Goal: Obtain resource: Obtain resource

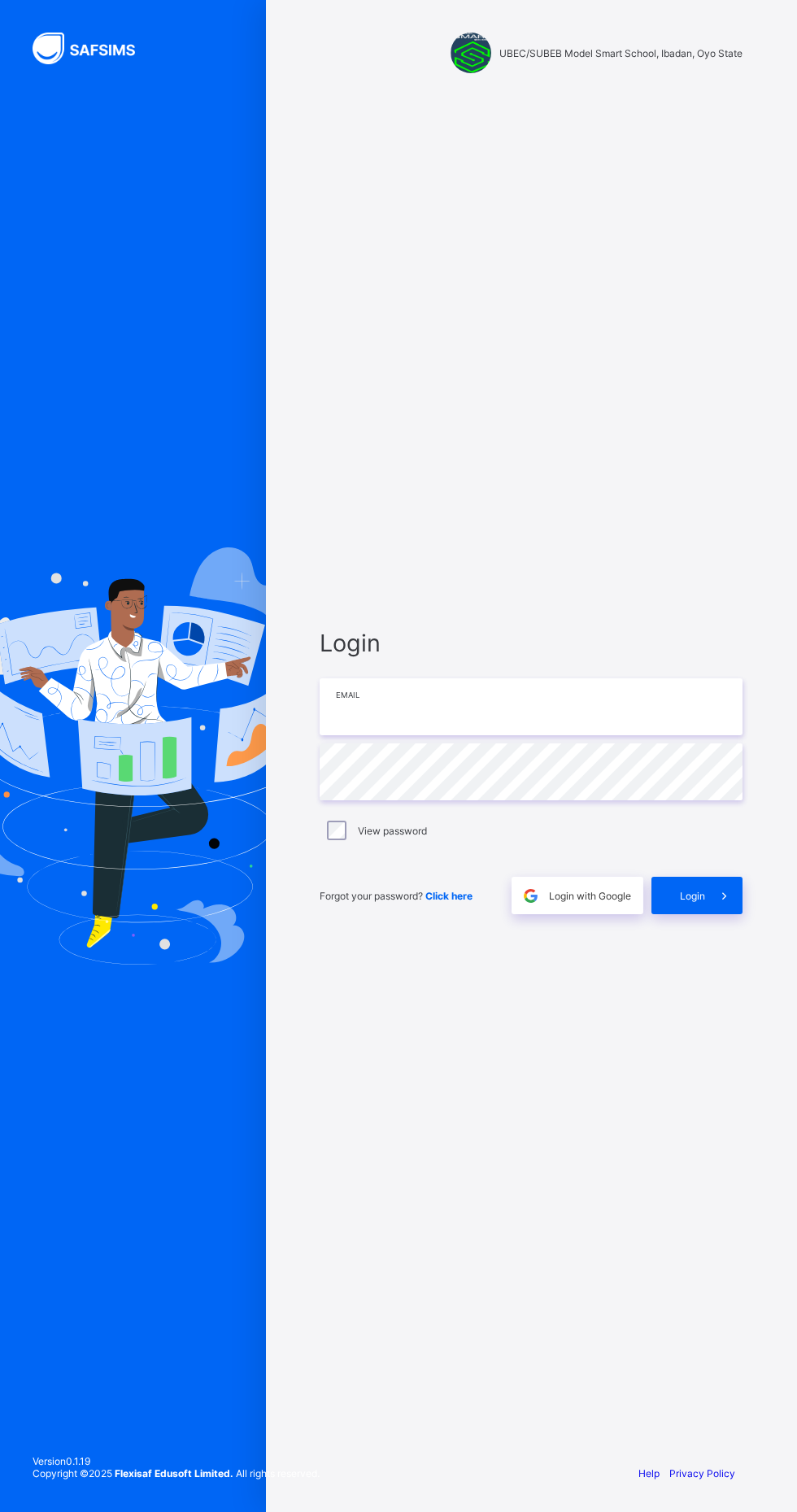
click at [492, 735] on input "email" at bounding box center [532, 706] width 423 height 57
click at [520, 735] on input "email" at bounding box center [532, 706] width 423 height 57
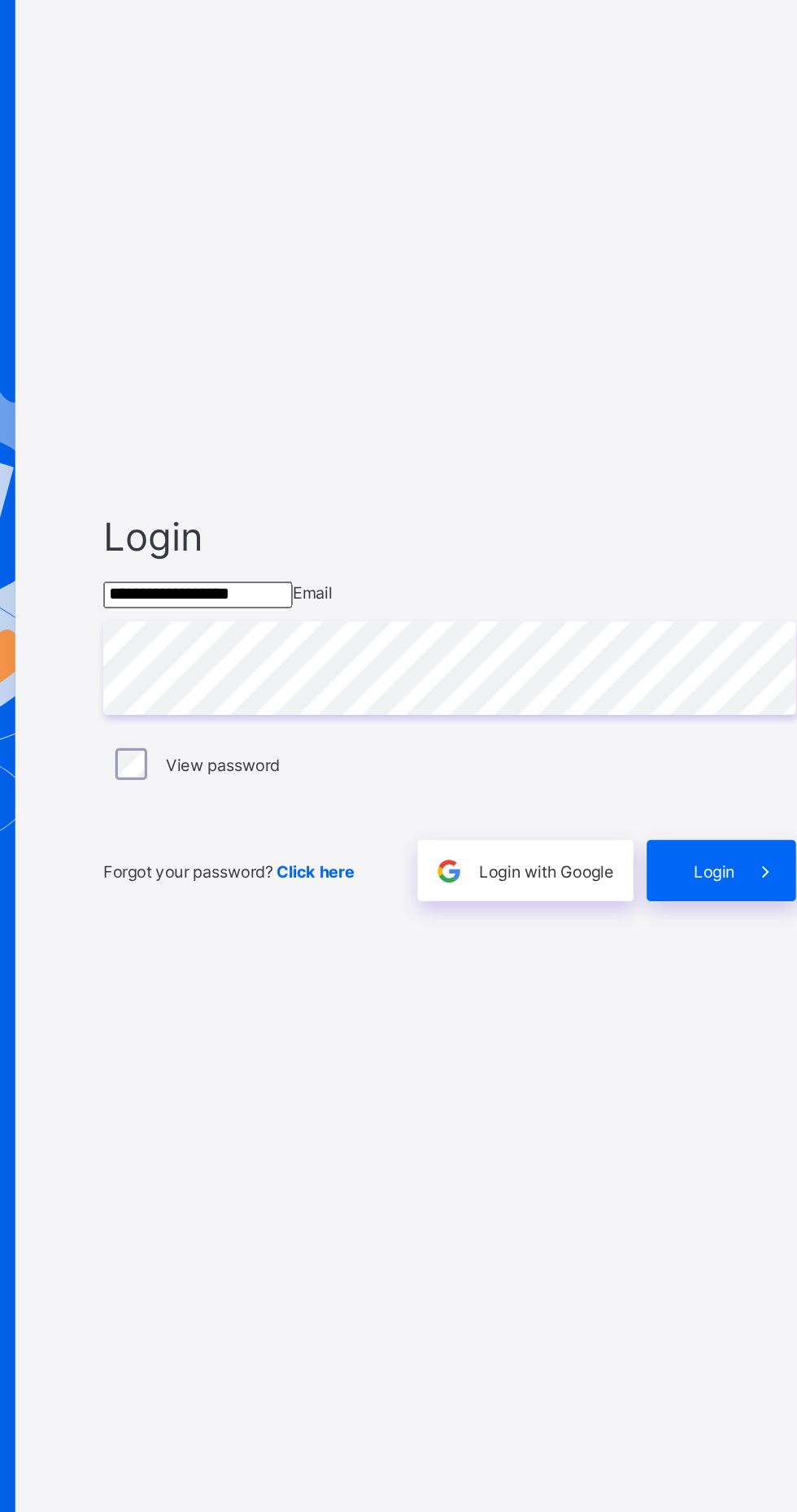
type input "**********"
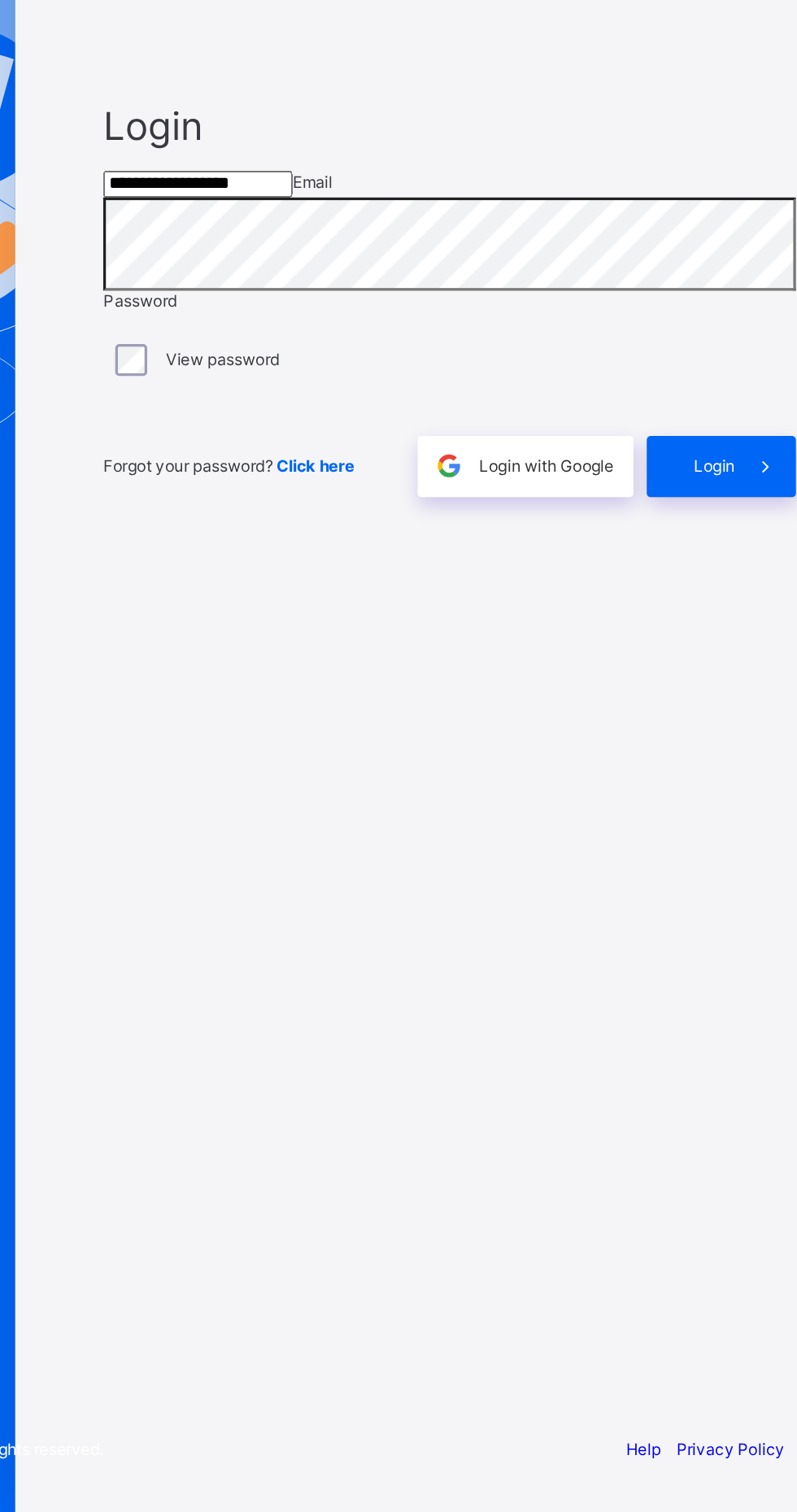
click at [700, 892] on div "Login" at bounding box center [698, 874] width 91 height 38
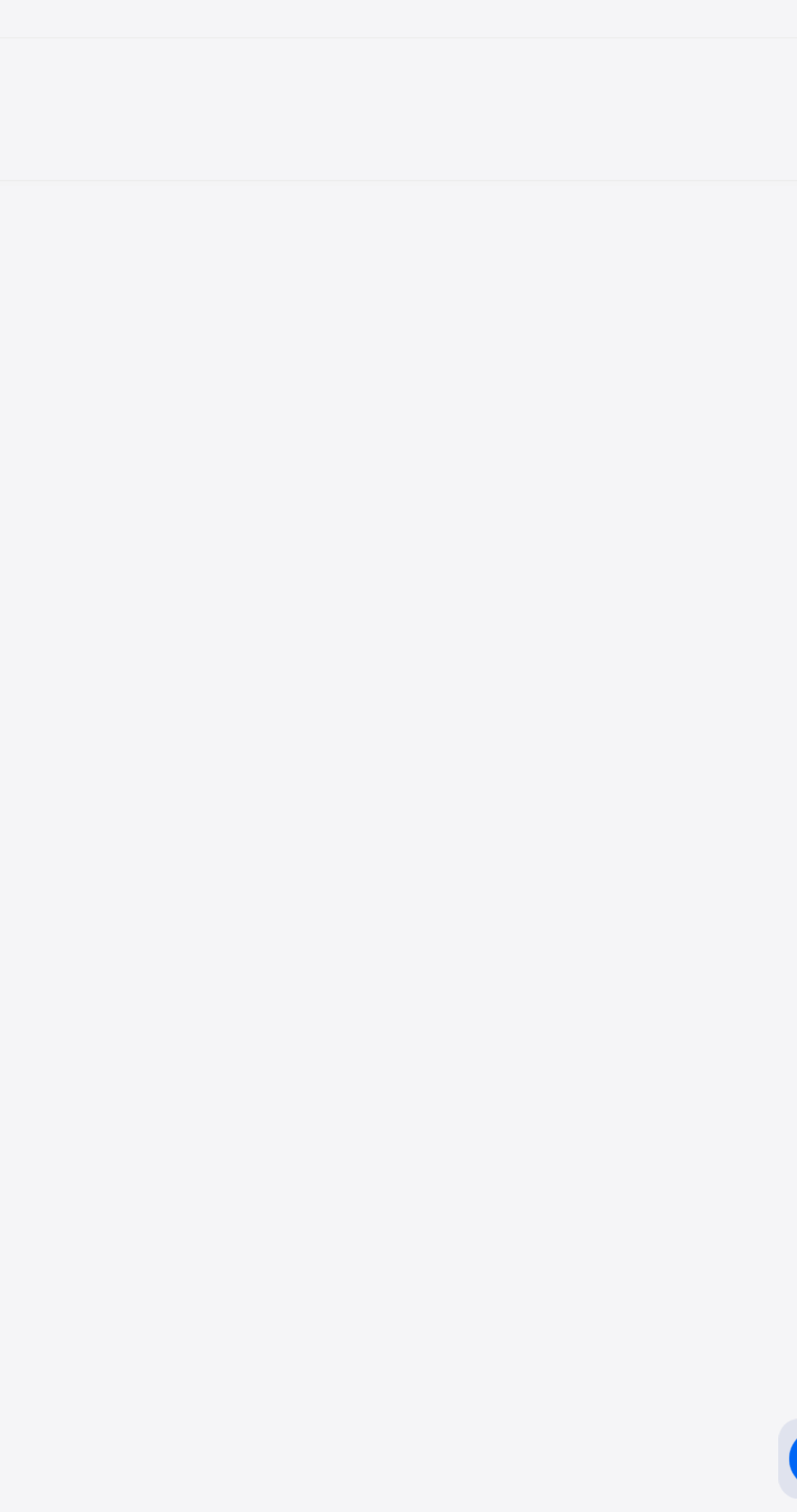
click at [729, 1414] on div "**********" at bounding box center [398, 1181] width 797 height 1512
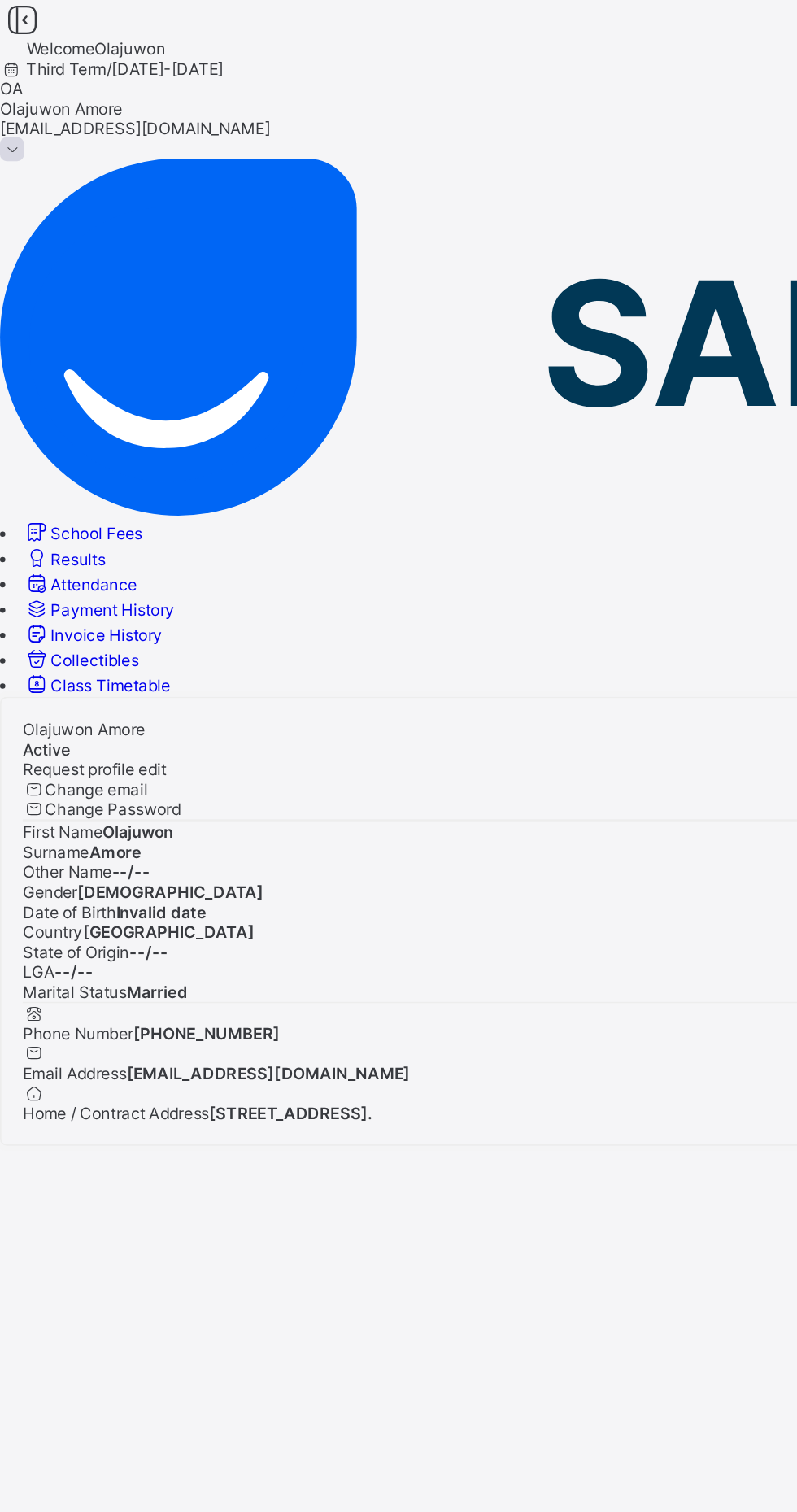
click at [65, 335] on span "Results" at bounding box center [48, 341] width 34 height 12
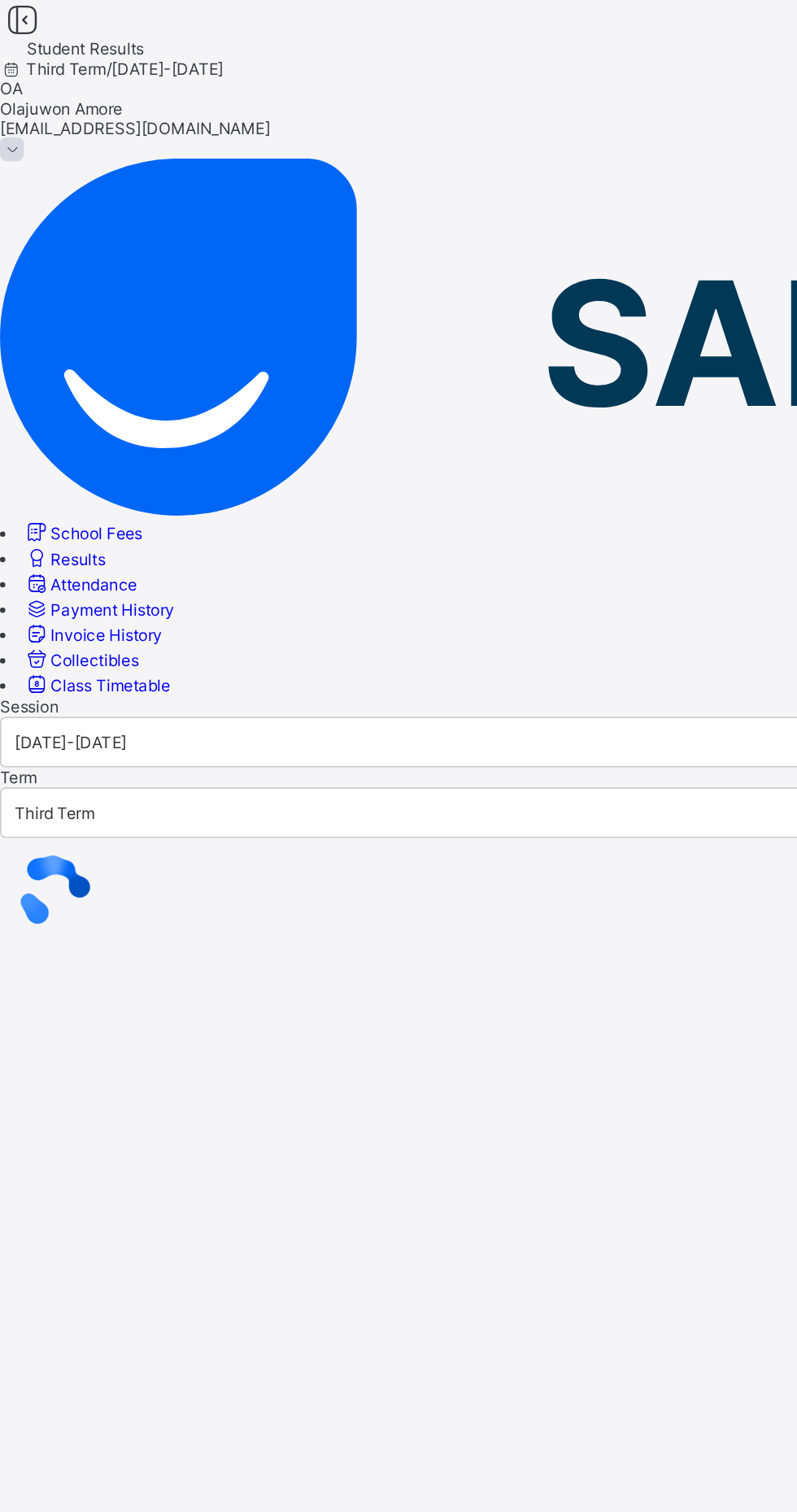
click at [106, 366] on span "Payment History" at bounding box center [69, 372] width 76 height 12
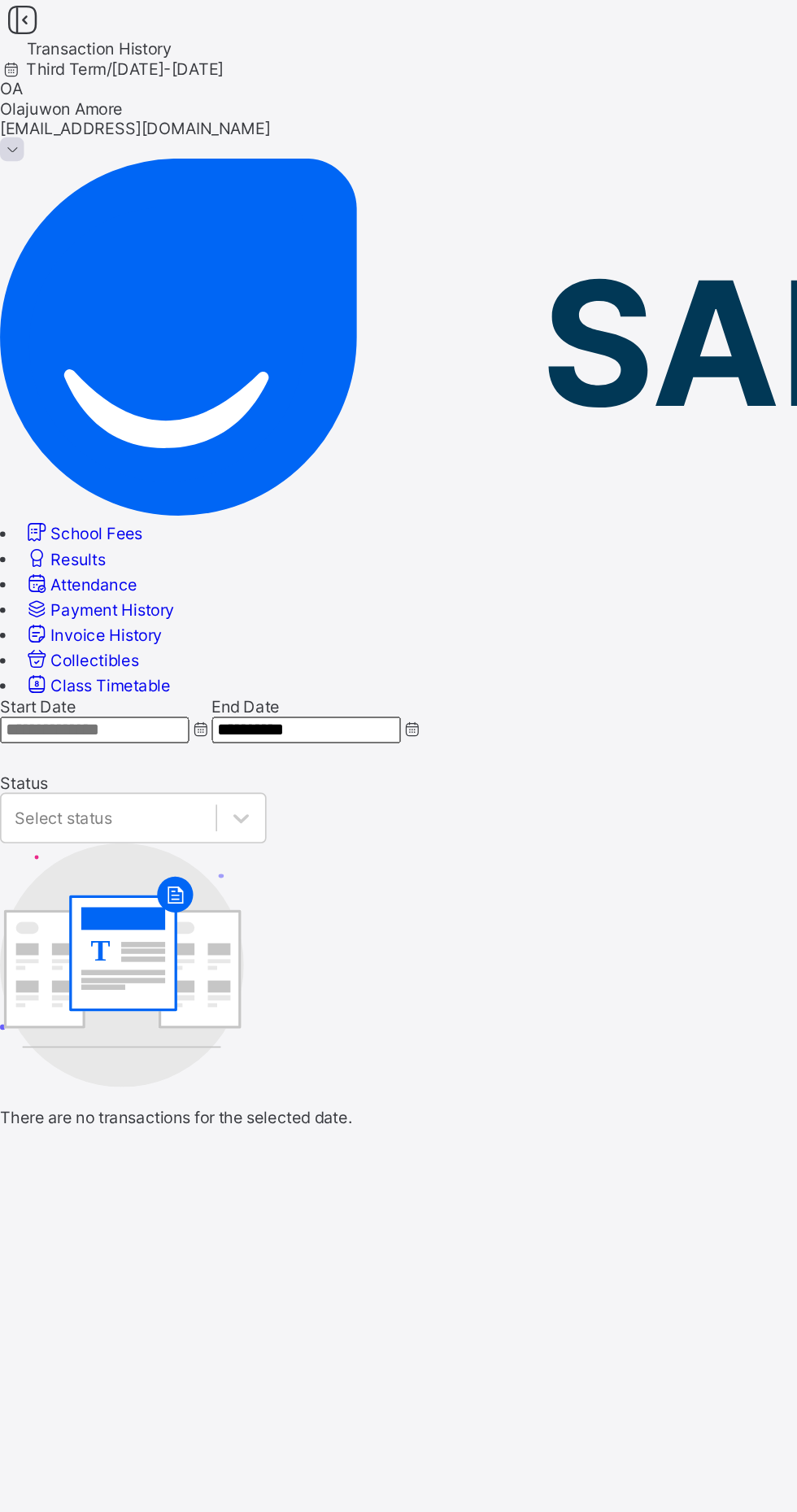
click at [65, 335] on span "Results" at bounding box center [48, 341] width 34 height 12
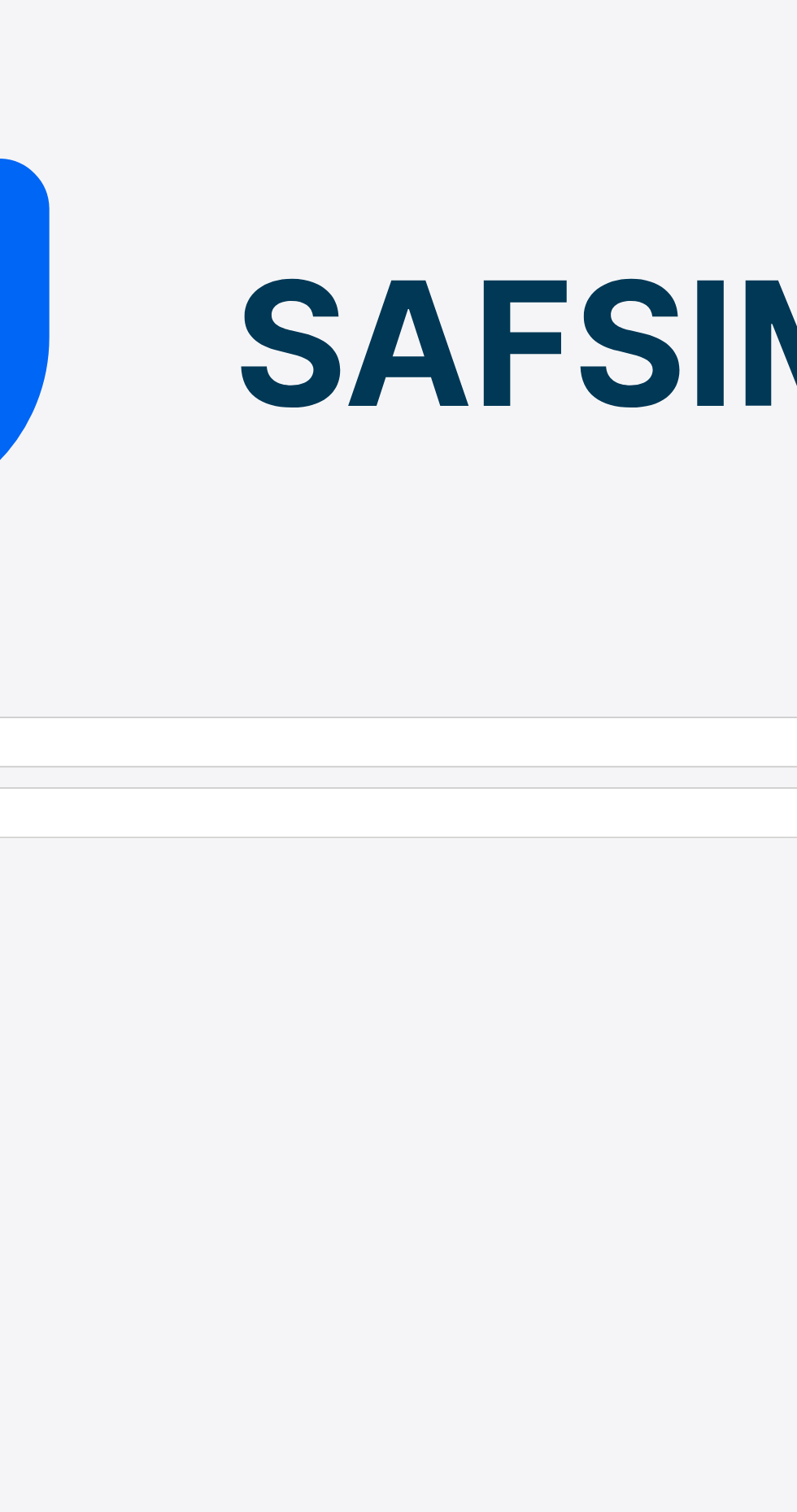
click at [323, 425] on div at bounding box center [398, 425] width 797 height 0
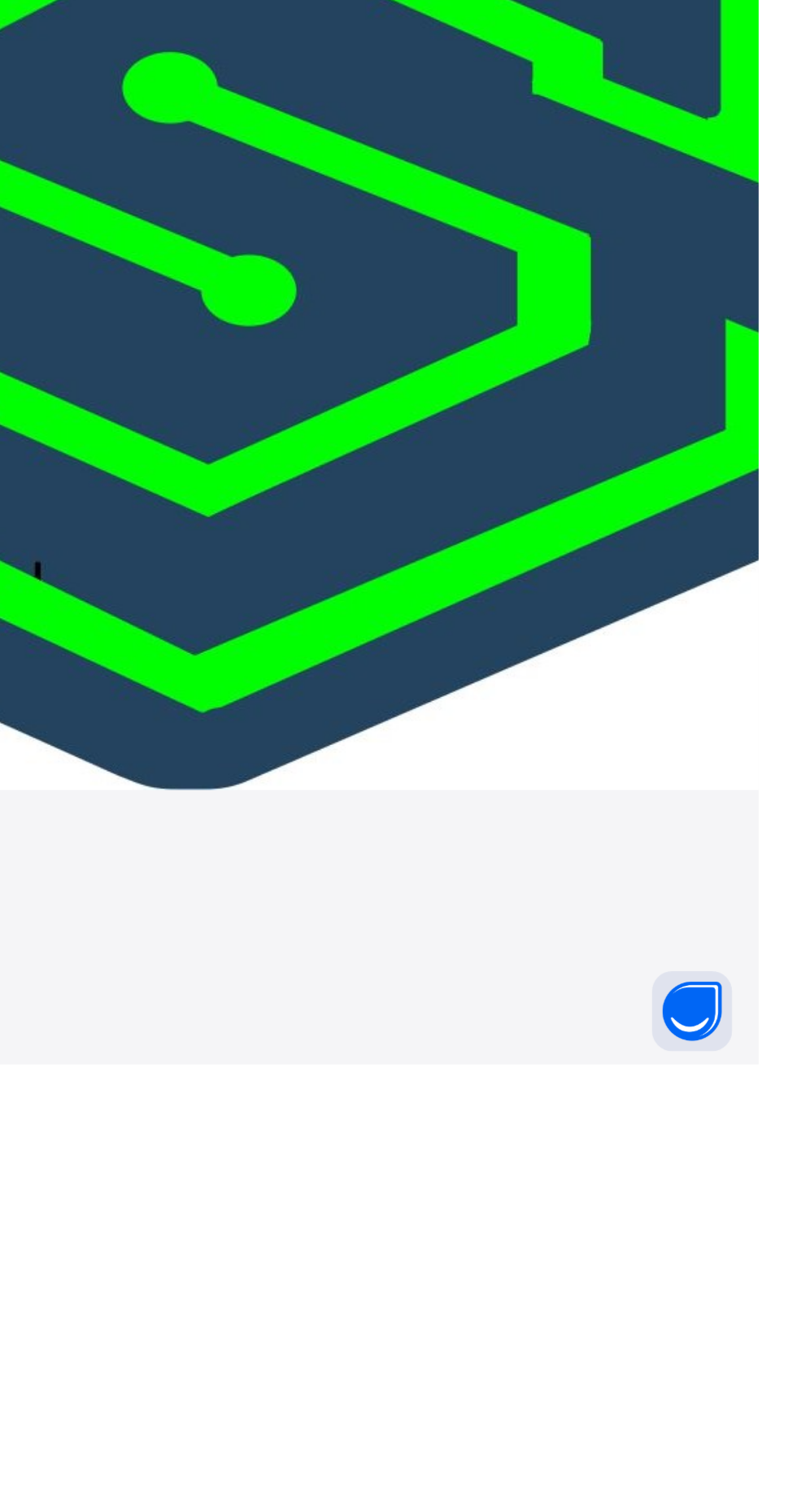
scroll to position [239, 0]
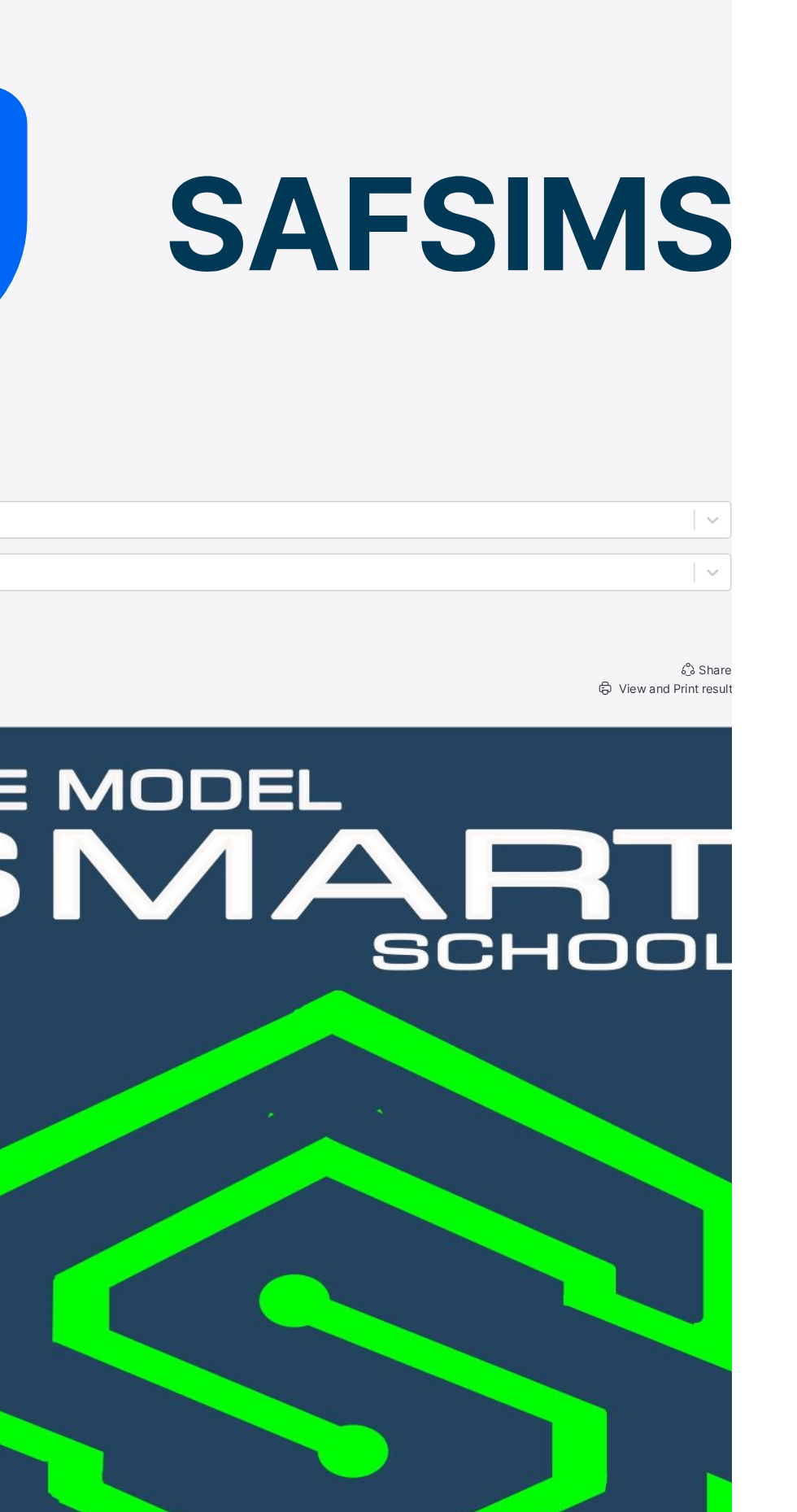
scroll to position [0, 0]
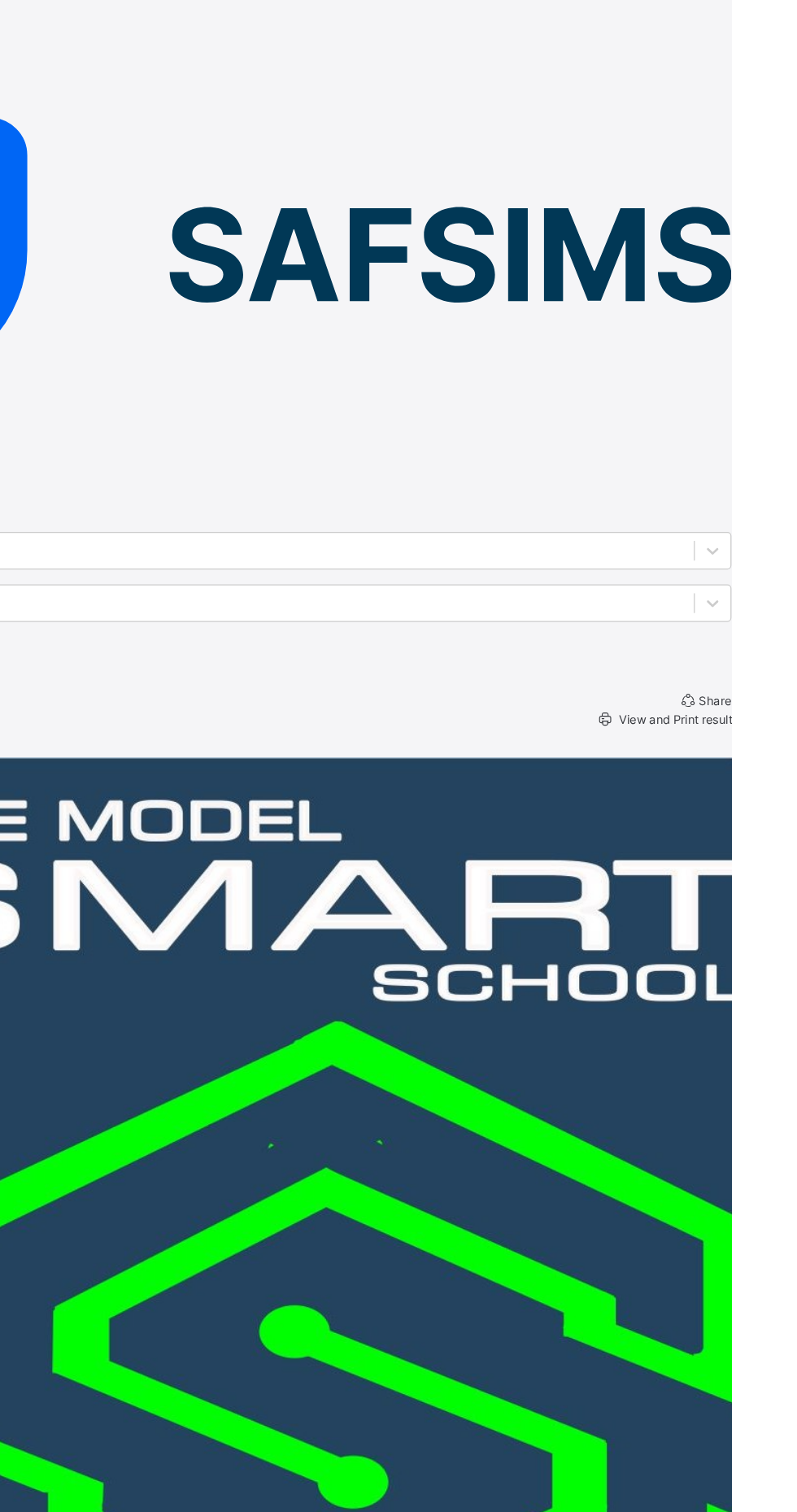
click at [706, 586] on span "View and Print result" at bounding box center [750, 592] width 96 height 12
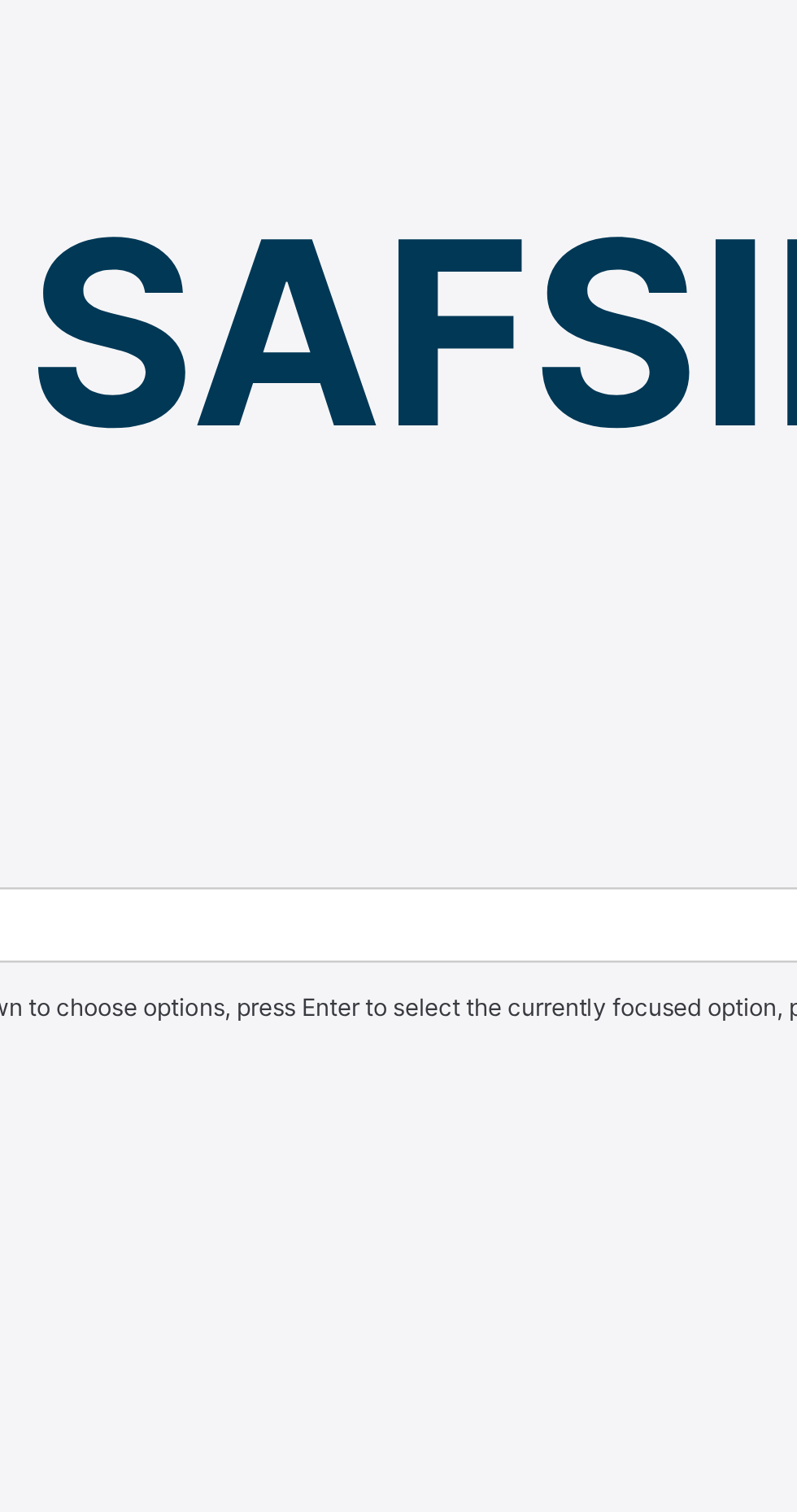
click at [472, 571] on div "First Term" at bounding box center [398, 577] width 797 height 12
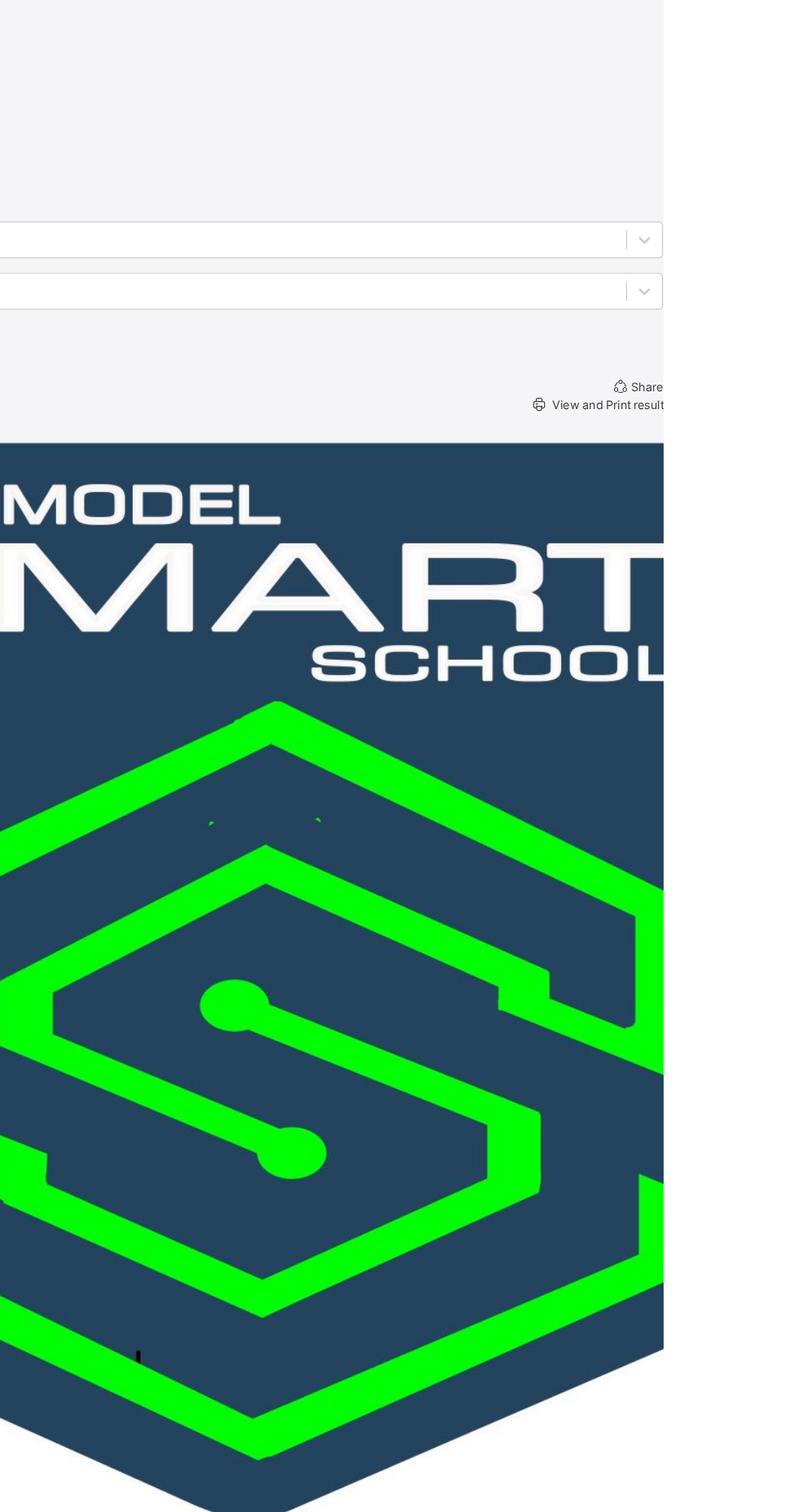
scroll to position [252, 0]
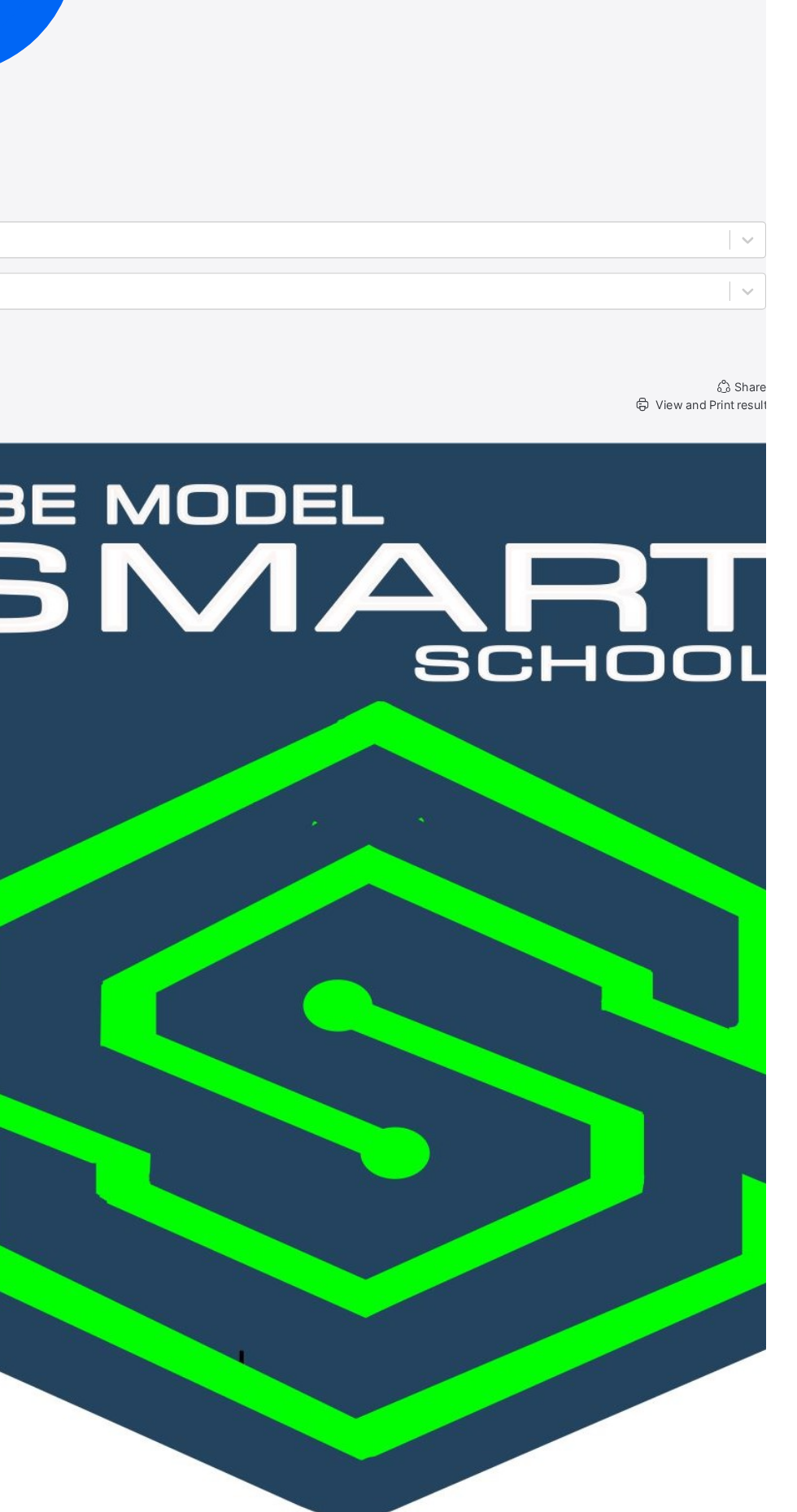
click at [720, 334] on span "View and Print result" at bounding box center [750, 340] width 96 height 12
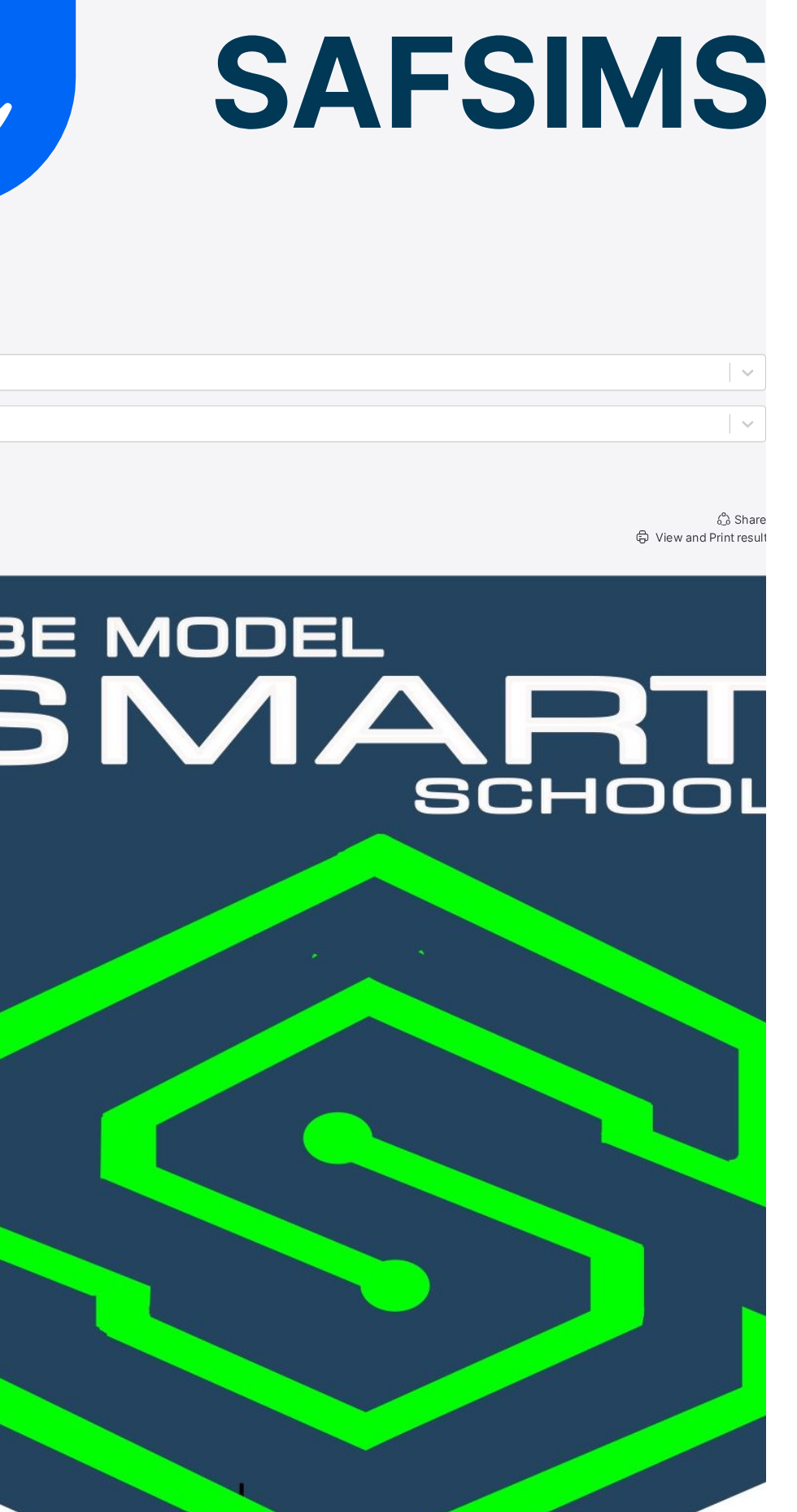
scroll to position [0, 0]
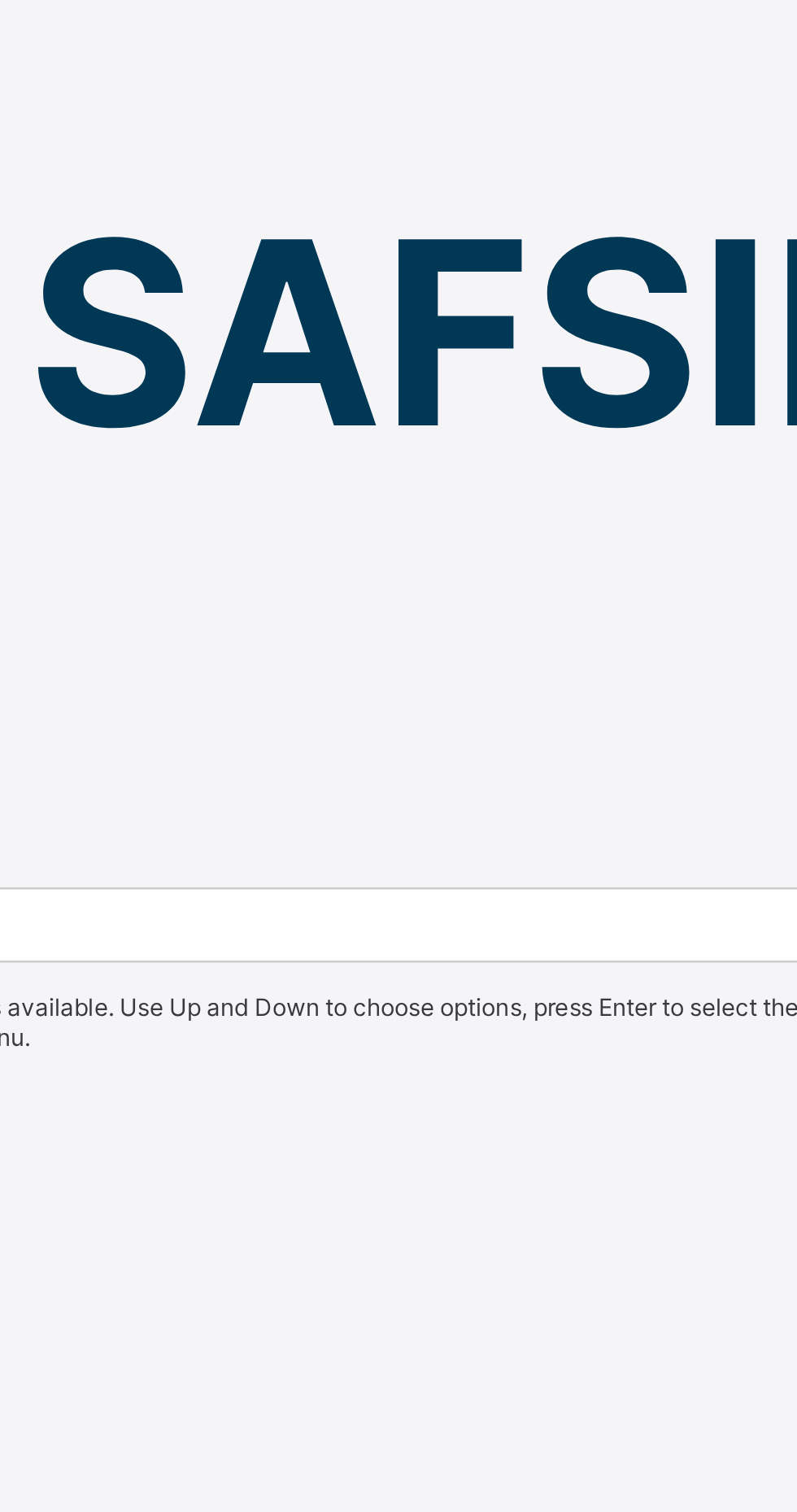
click at [478, 559] on div "Second Term" at bounding box center [398, 565] width 797 height 12
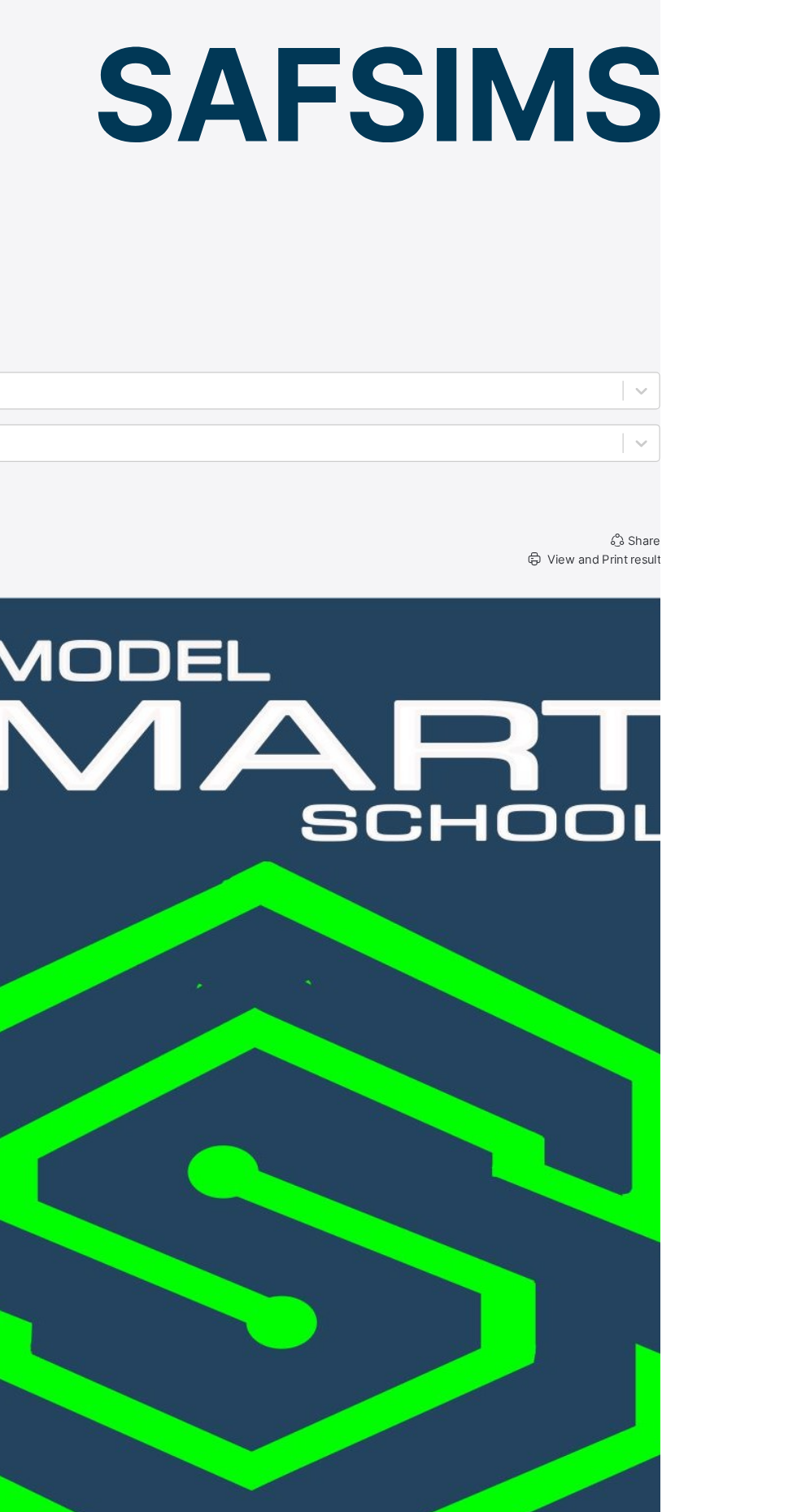
scroll to position [132, 0]
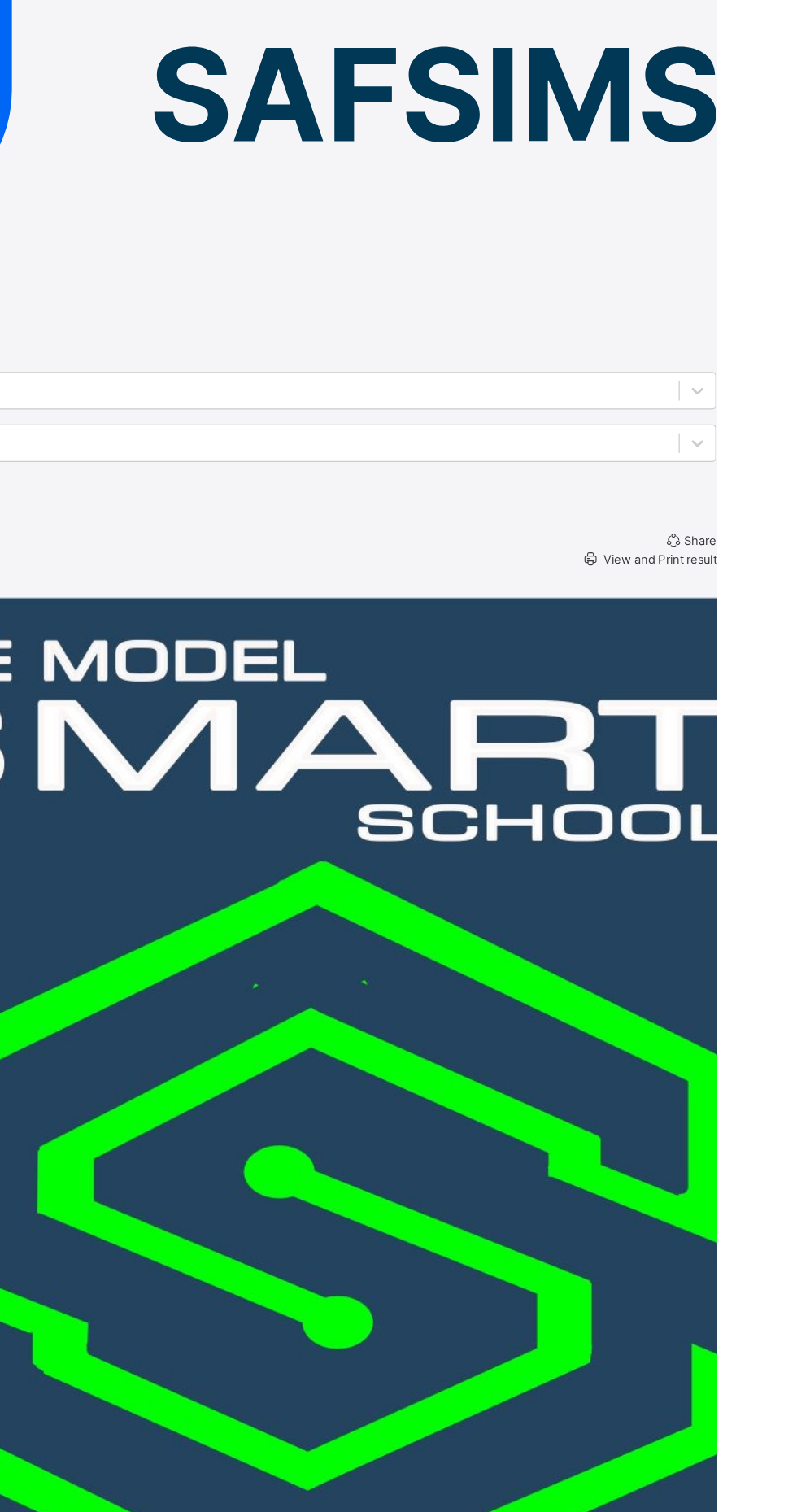
click at [718, 454] on span "View and Print result" at bounding box center [750, 460] width 96 height 12
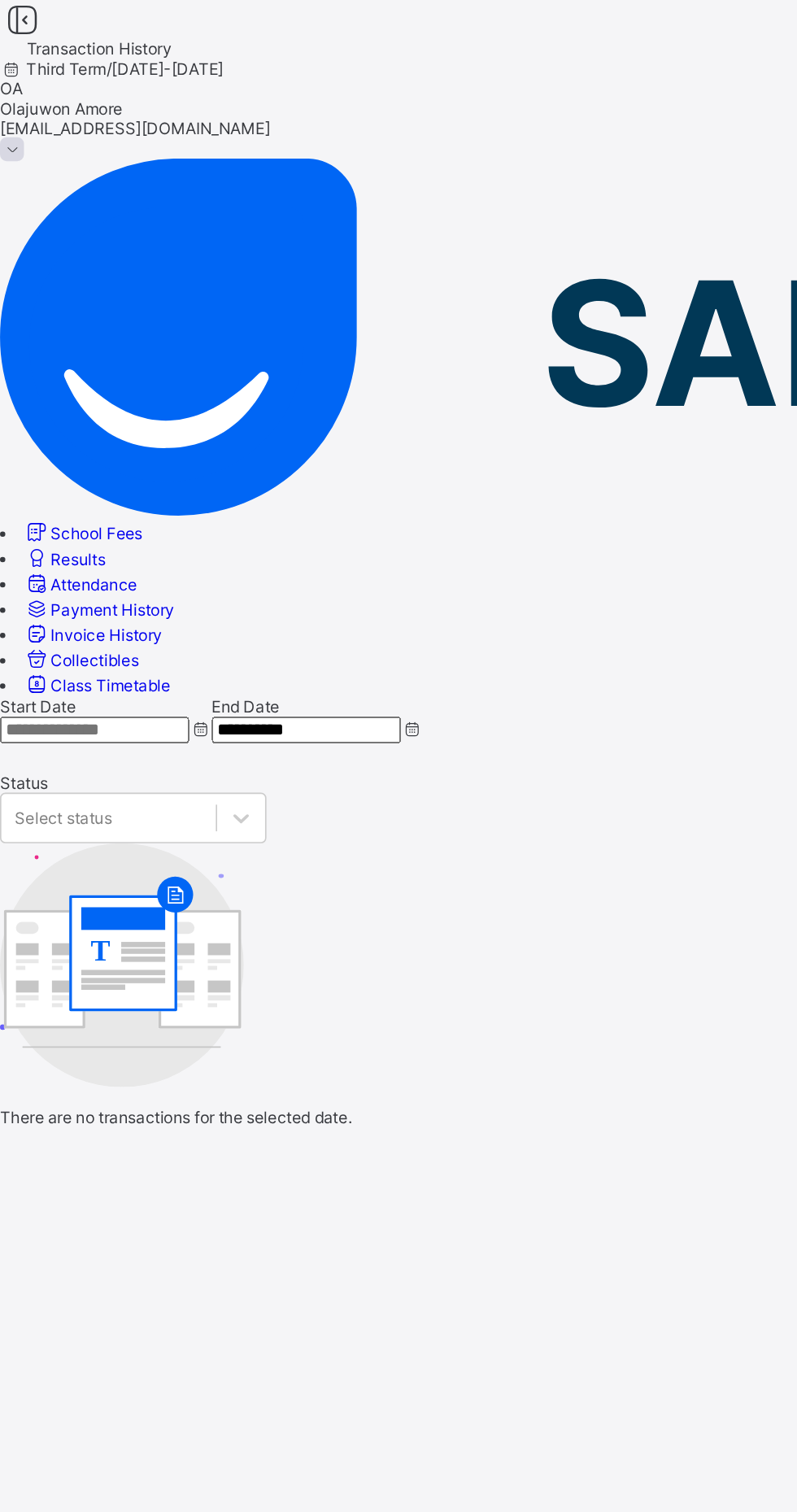
click at [65, 335] on link "Results" at bounding box center [39, 341] width 51 height 12
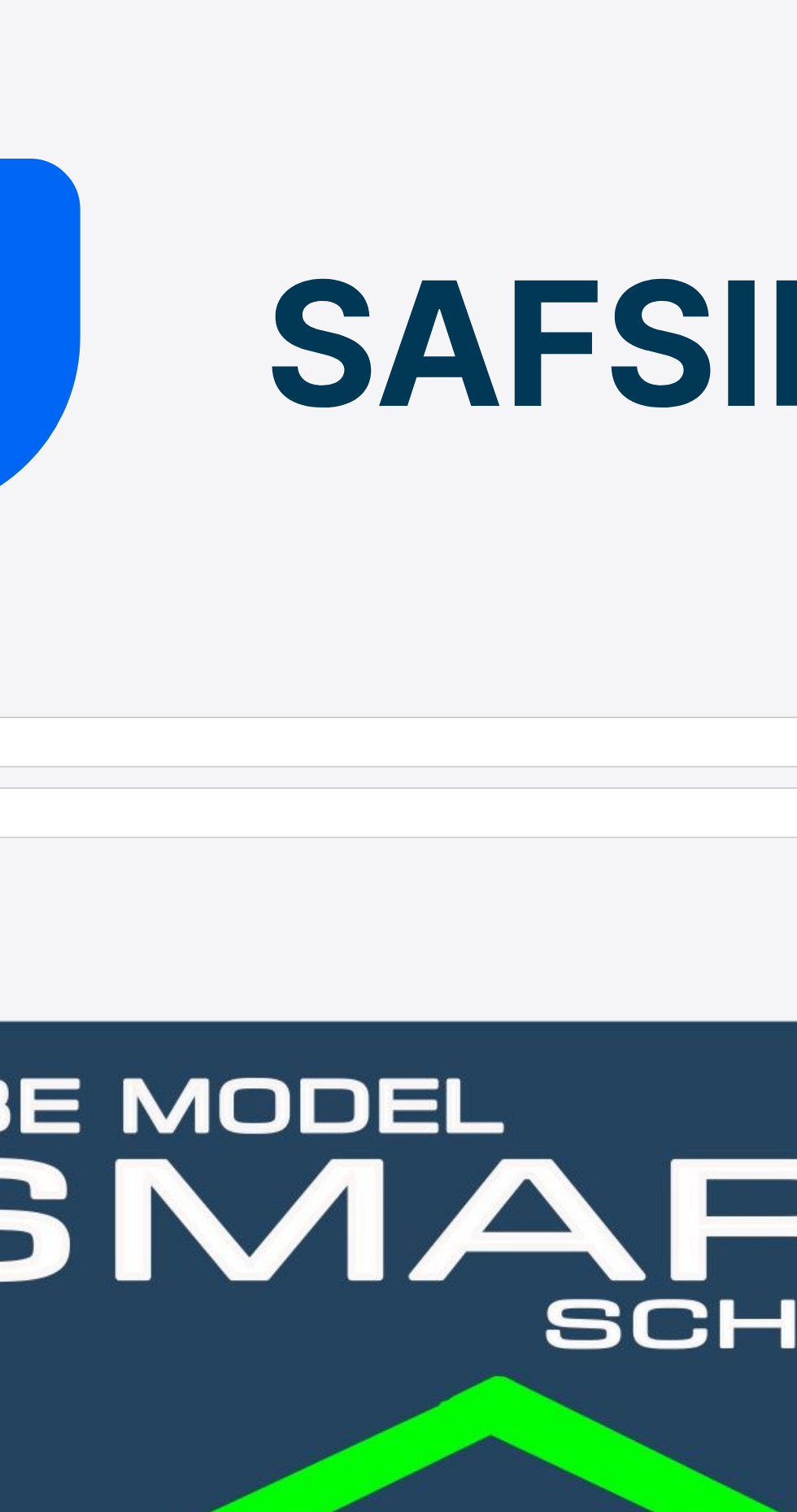
click at [391, 425] on div at bounding box center [398, 425] width 797 height 0
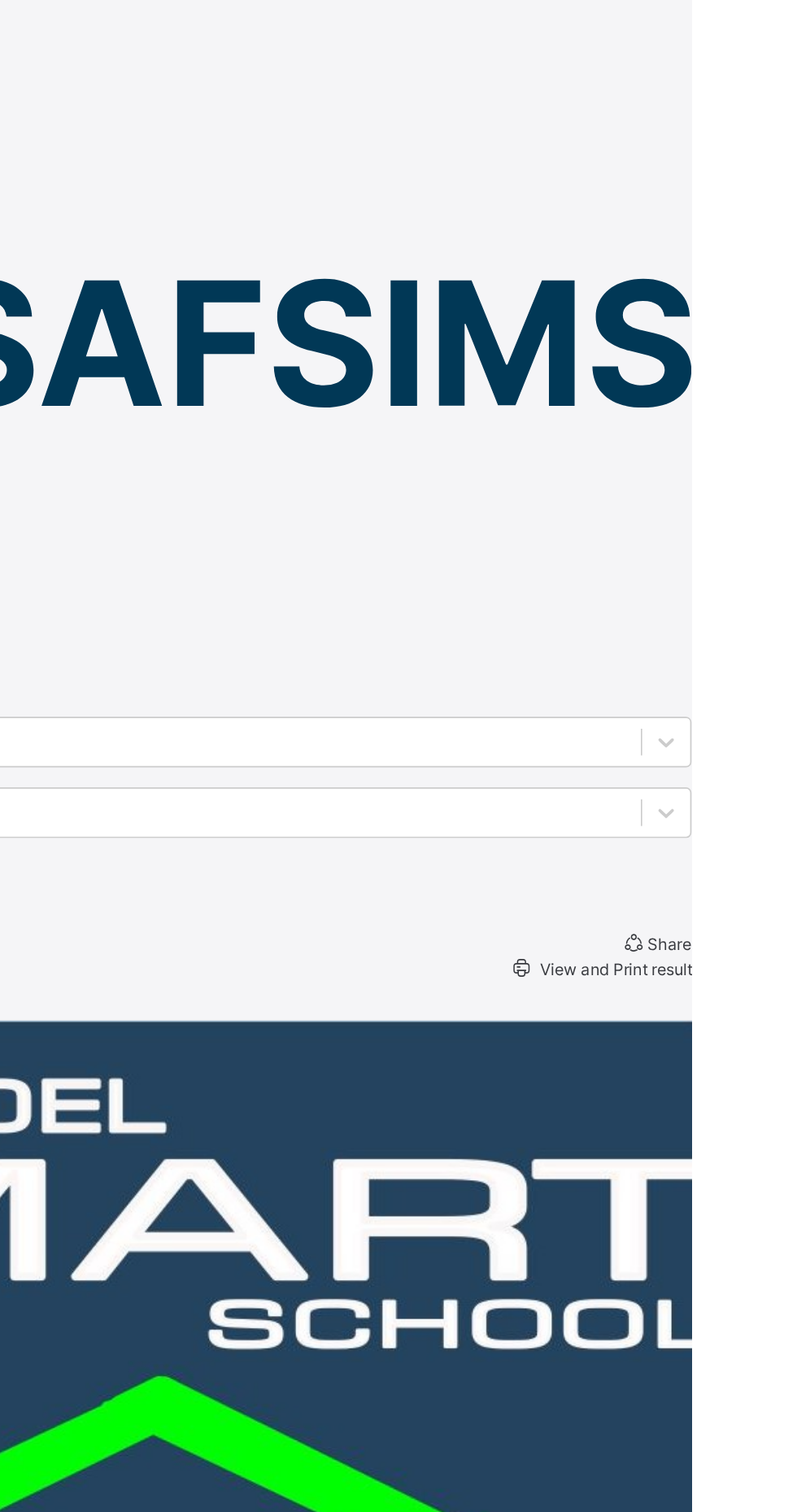
click at [708, 586] on span "View and Print result" at bounding box center [750, 592] width 96 height 12
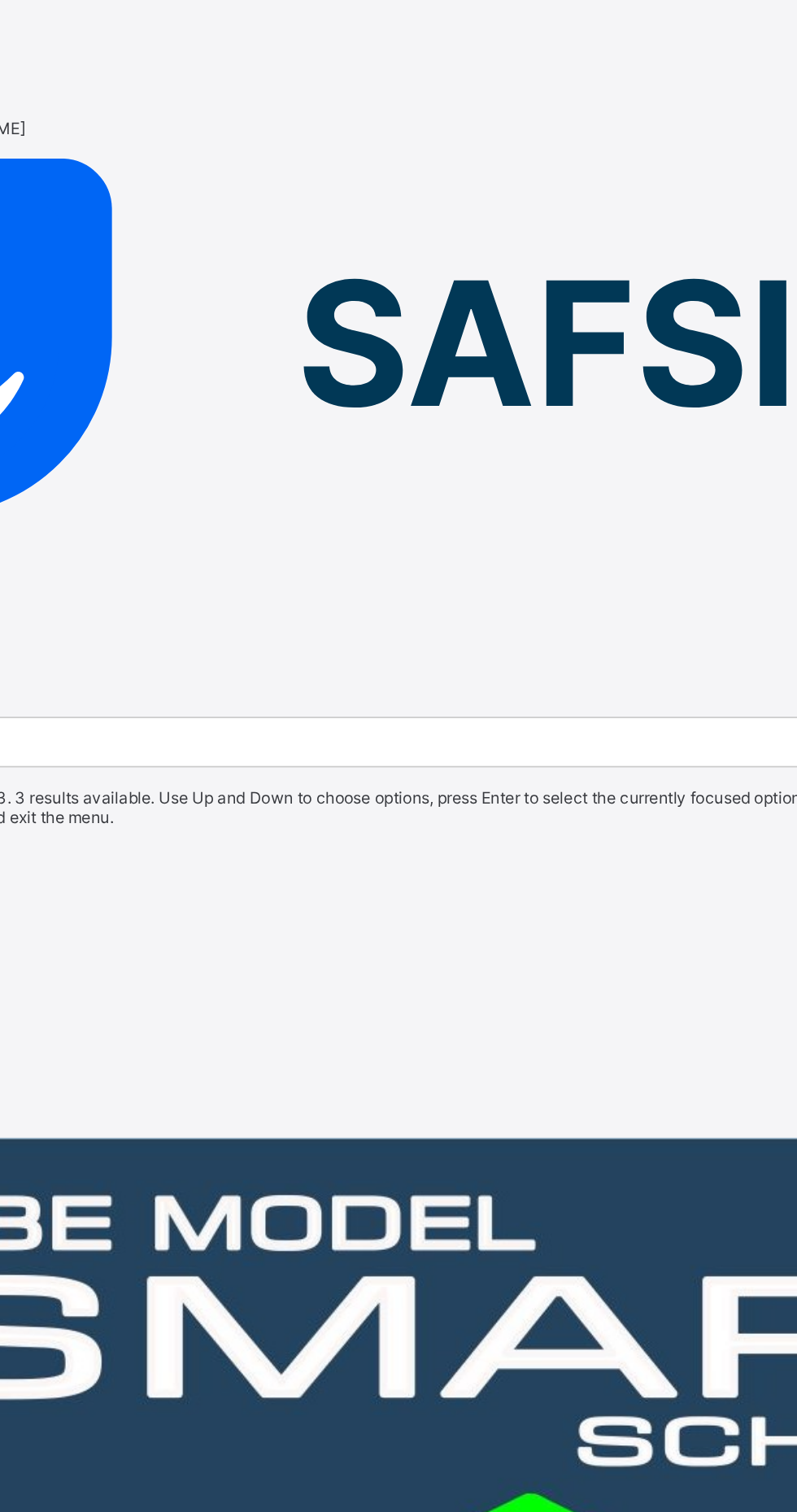
click at [467, 559] on div "Second Term" at bounding box center [398, 565] width 797 height 12
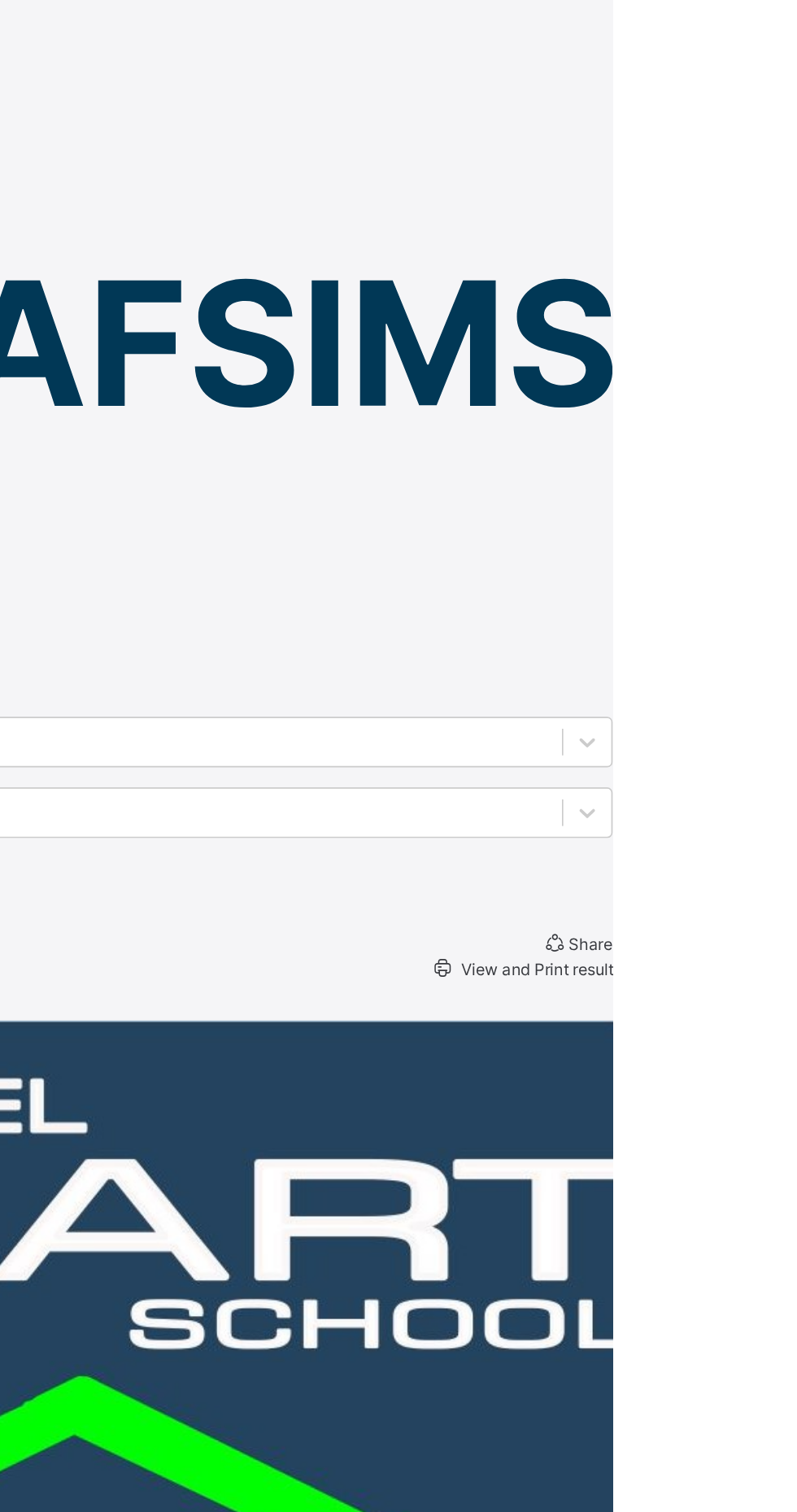
click at [717, 586] on span "View and Print result" at bounding box center [750, 592] width 96 height 12
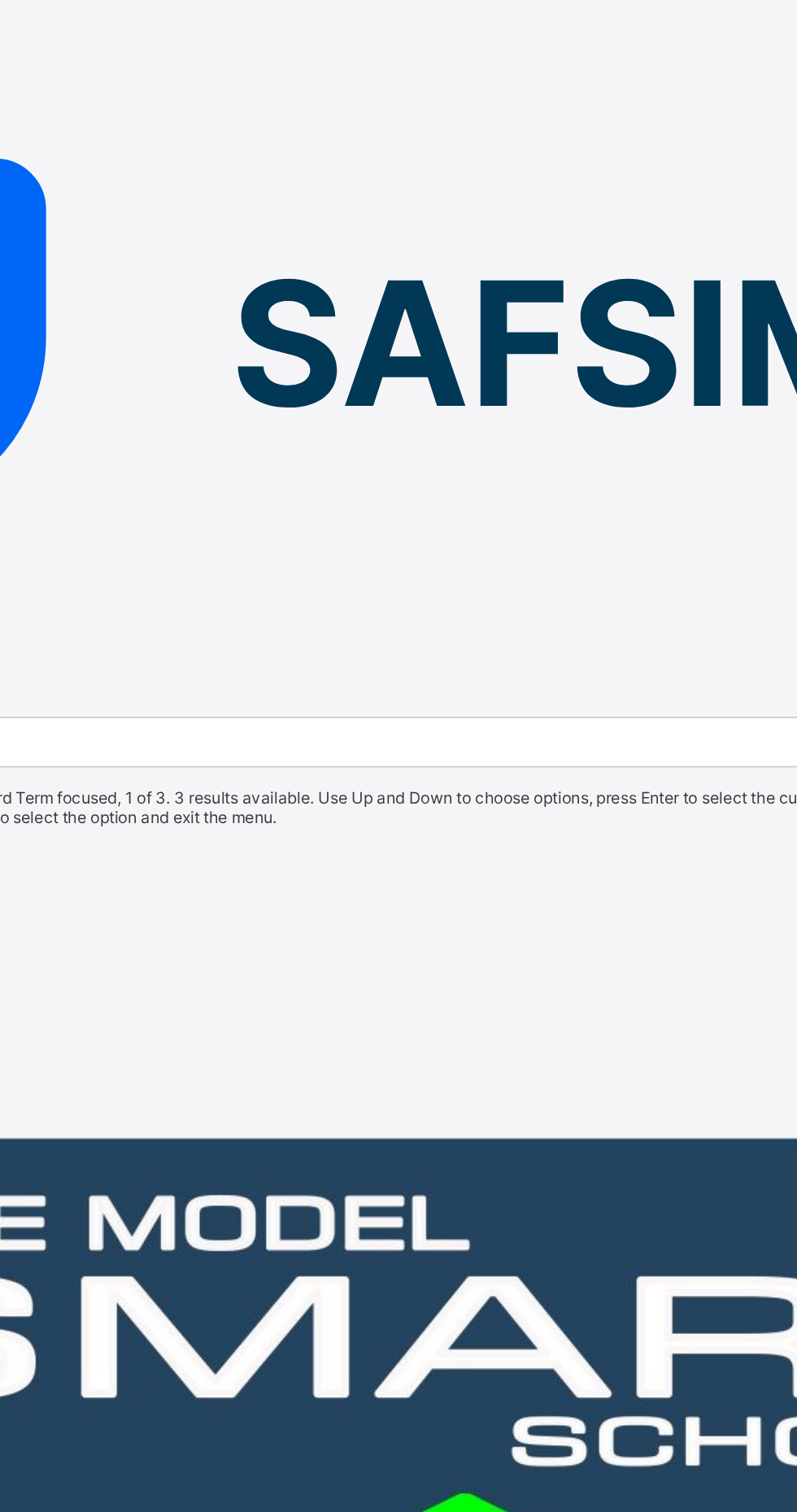
click at [509, 571] on div "First Term" at bounding box center [398, 577] width 797 height 12
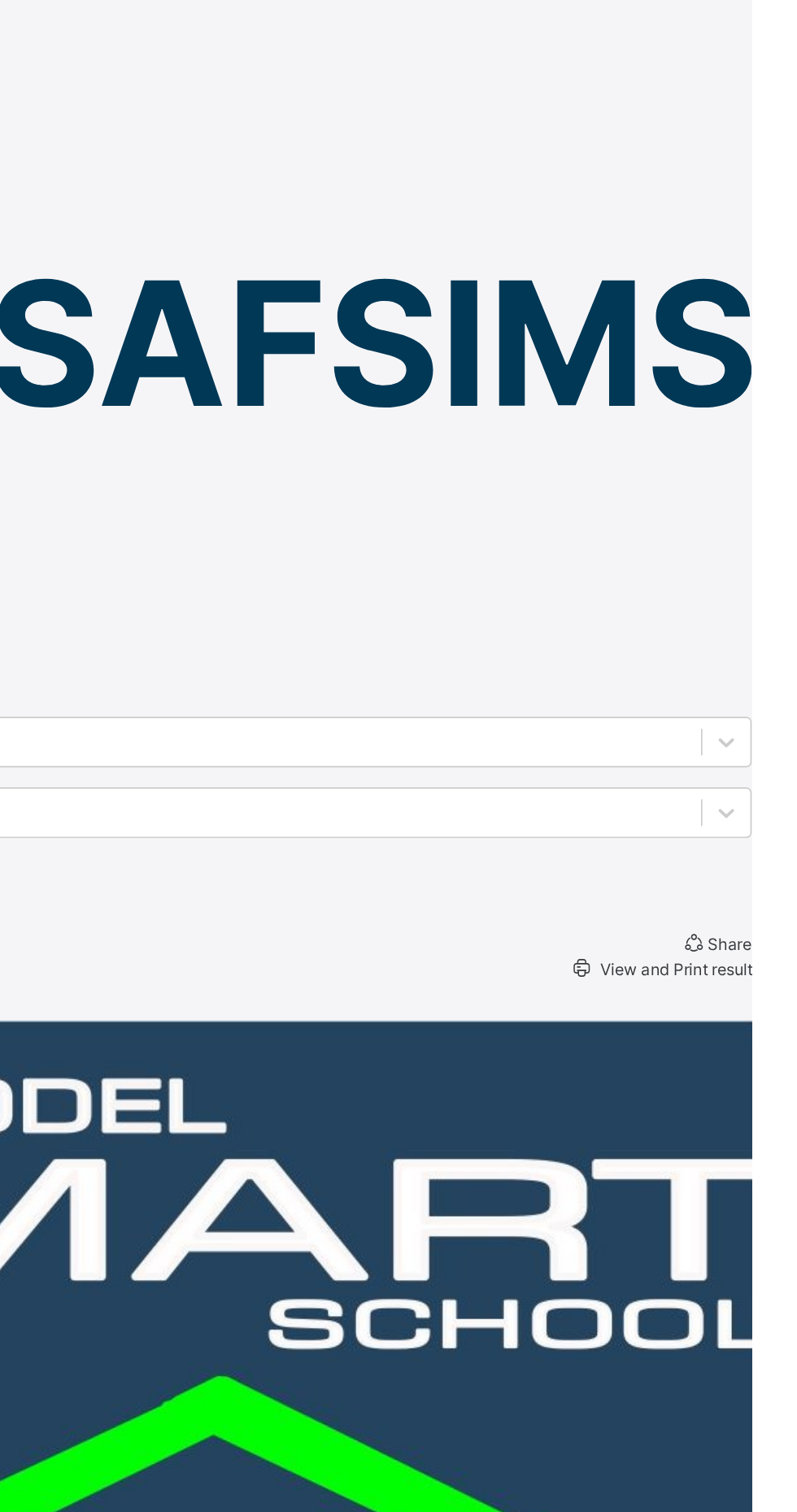
click at [714, 586] on span "View and Print result" at bounding box center [750, 592] width 96 height 12
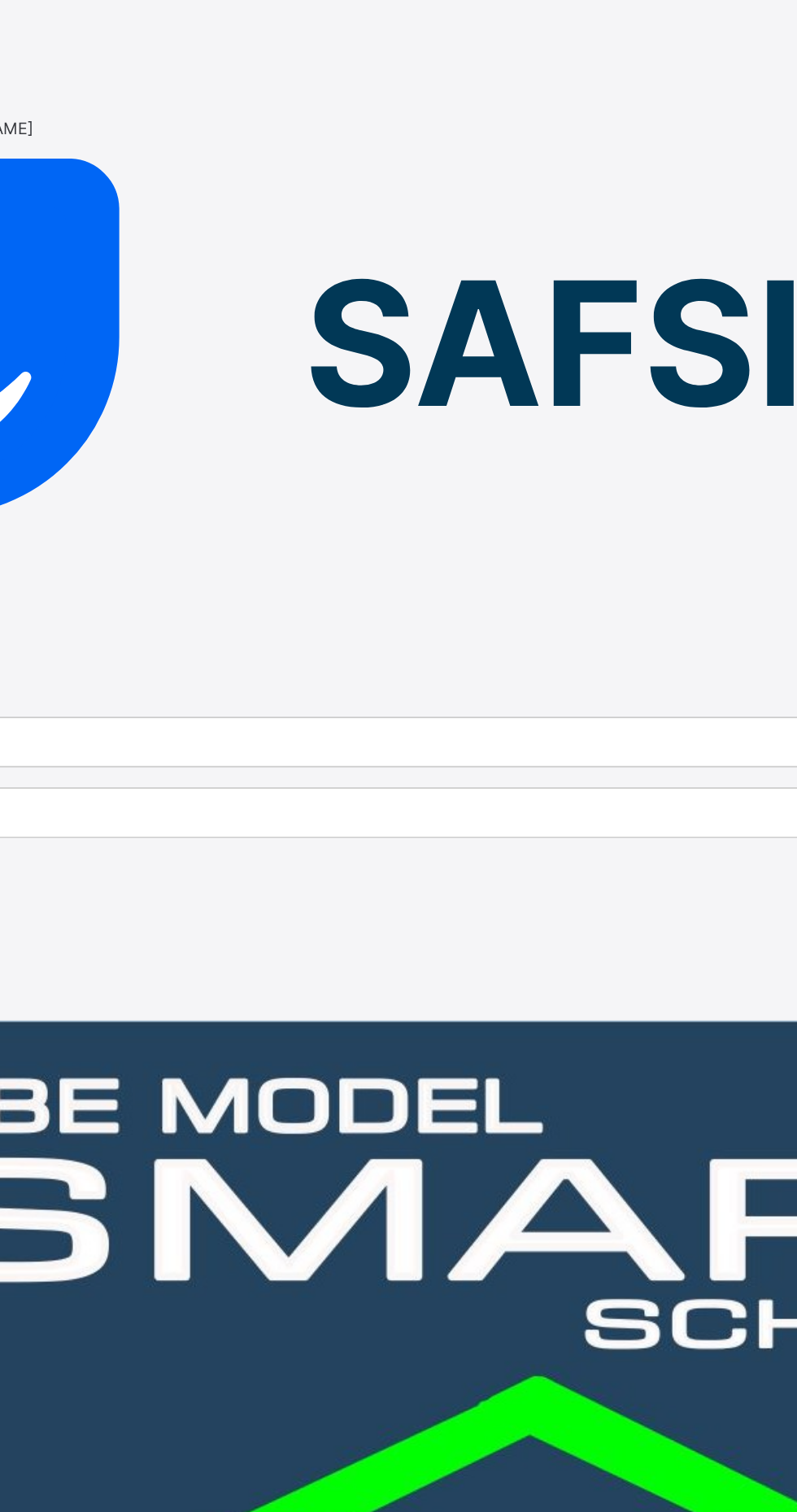
click at [564, 425] on div at bounding box center [398, 425] width 797 height 0
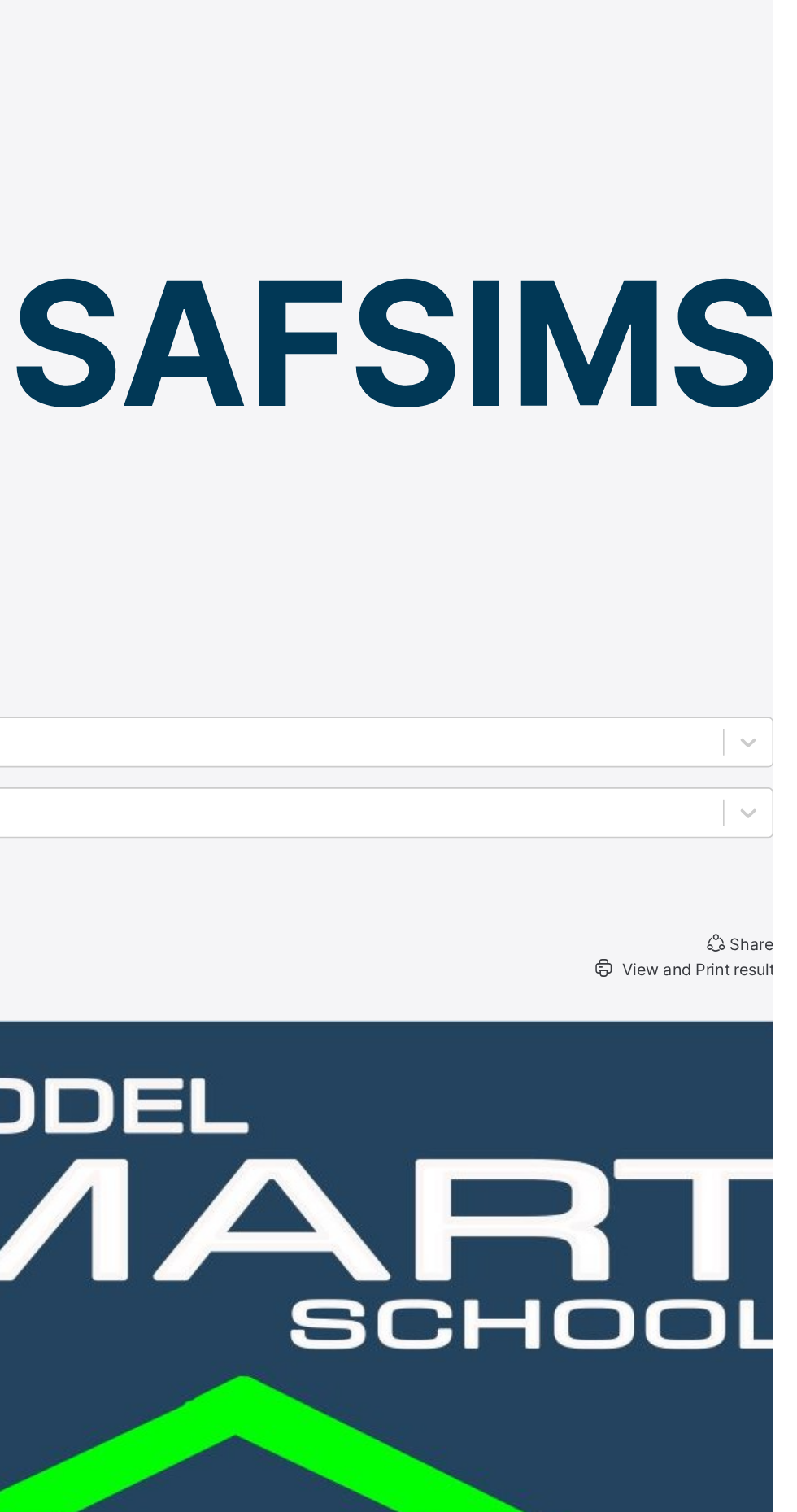
click at [726, 586] on span "View and Print result" at bounding box center [750, 592] width 96 height 12
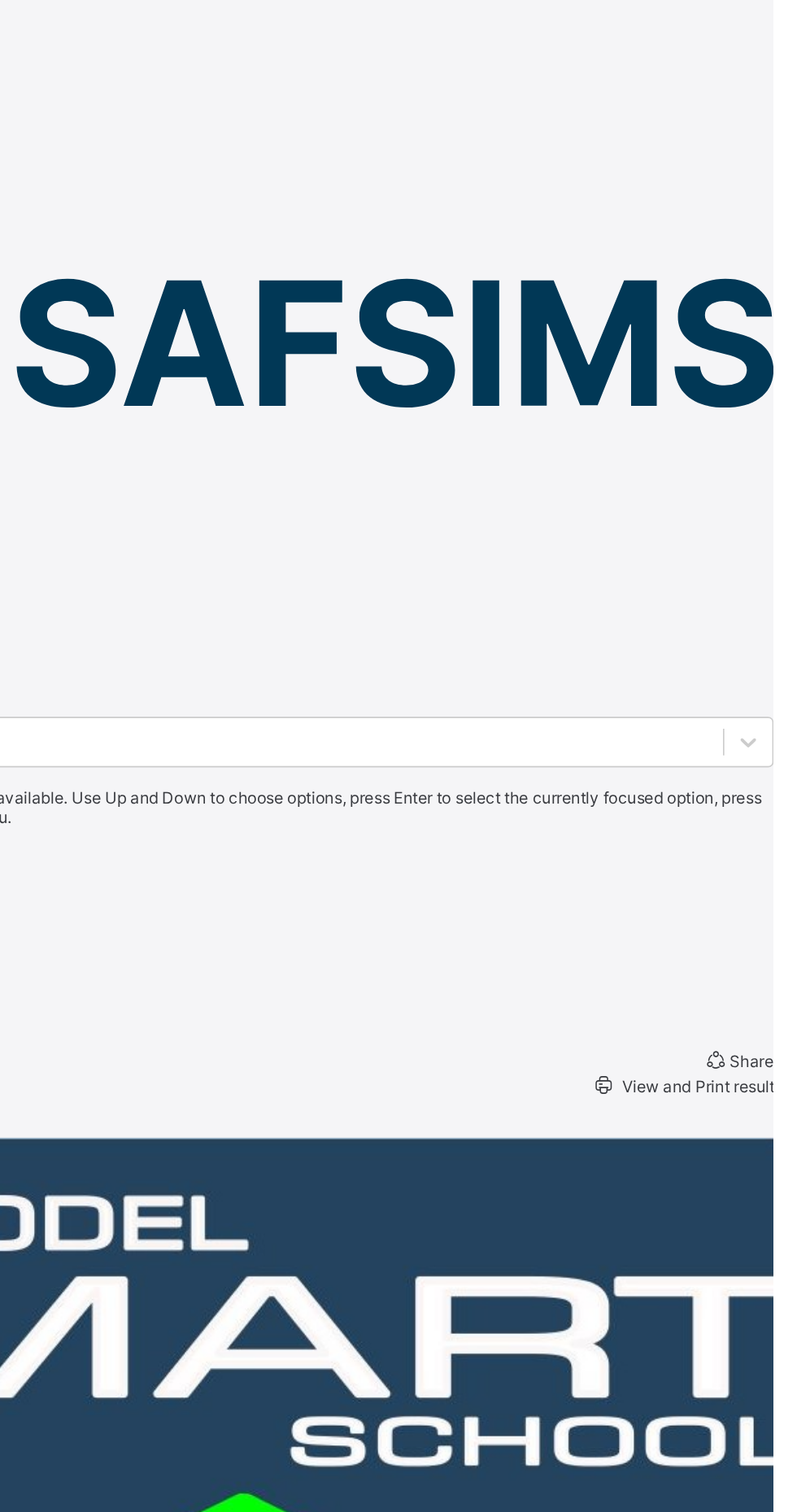
click at [527, 559] on div "Second Term" at bounding box center [398, 565] width 797 height 12
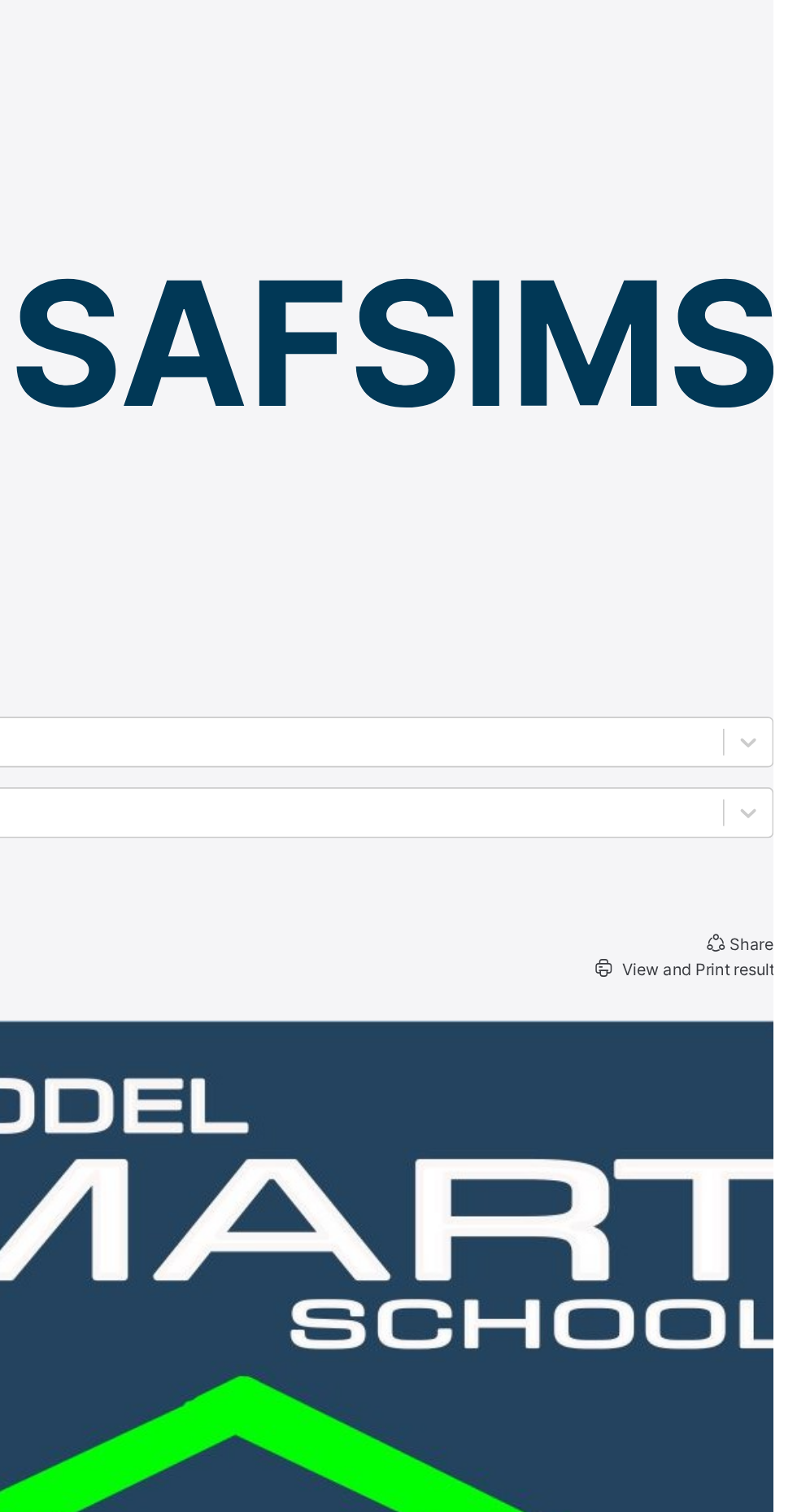
click at [711, 586] on span "View and Print result" at bounding box center [750, 592] width 96 height 12
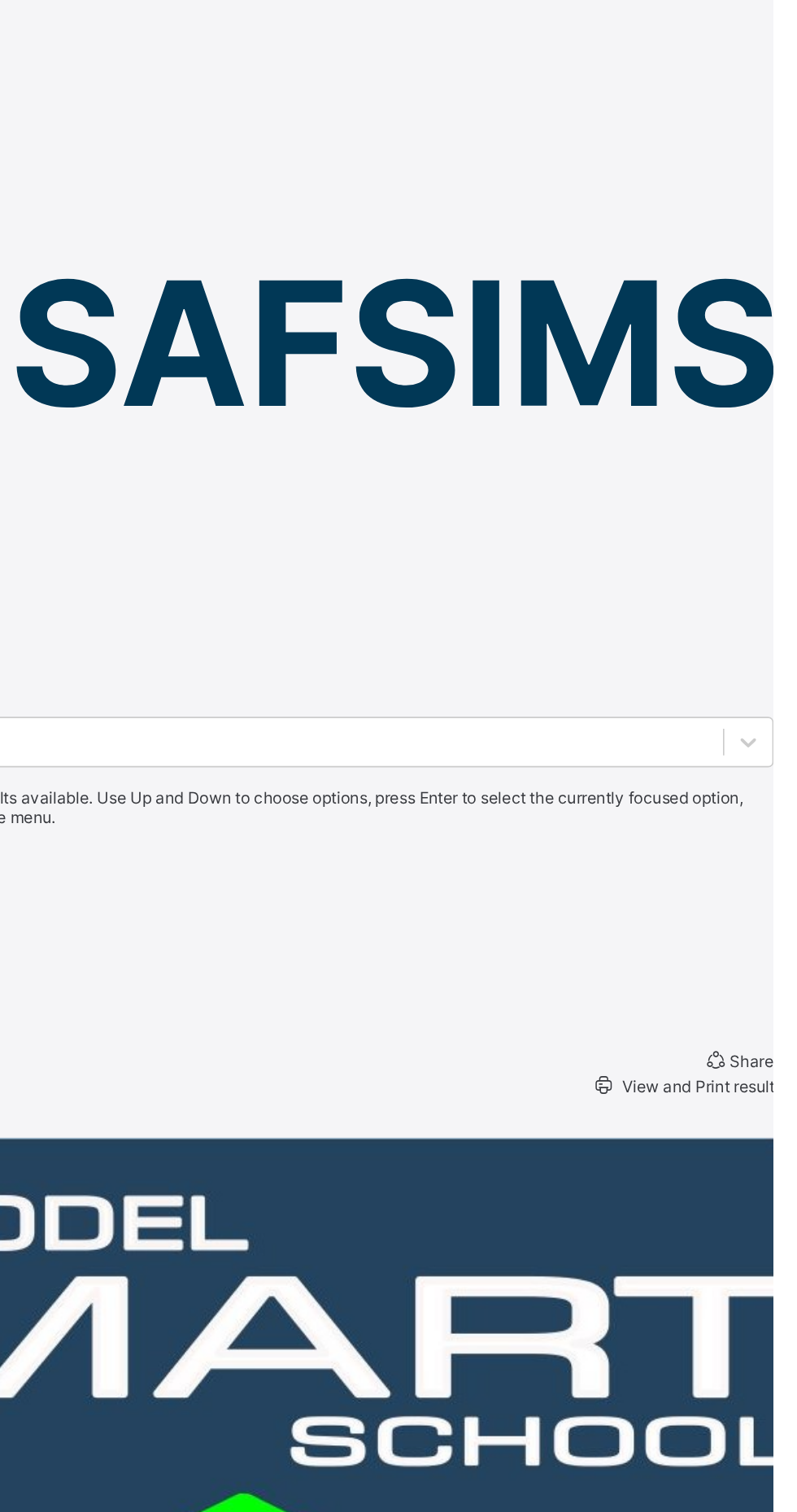
click at [516, 571] on div "First Term" at bounding box center [398, 577] width 797 height 12
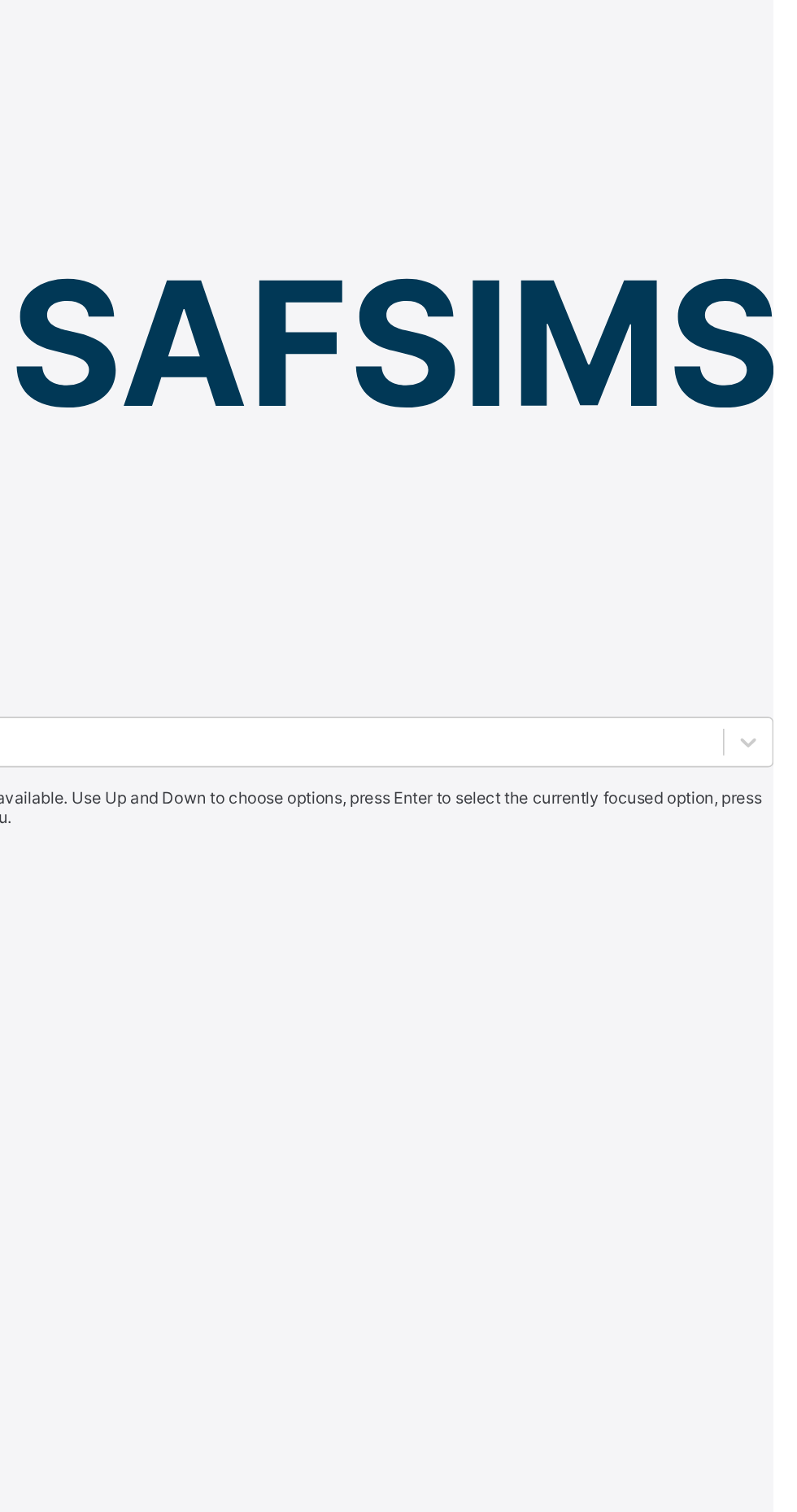
click at [530, 546] on div "Third Term" at bounding box center [398, 552] width 797 height 12
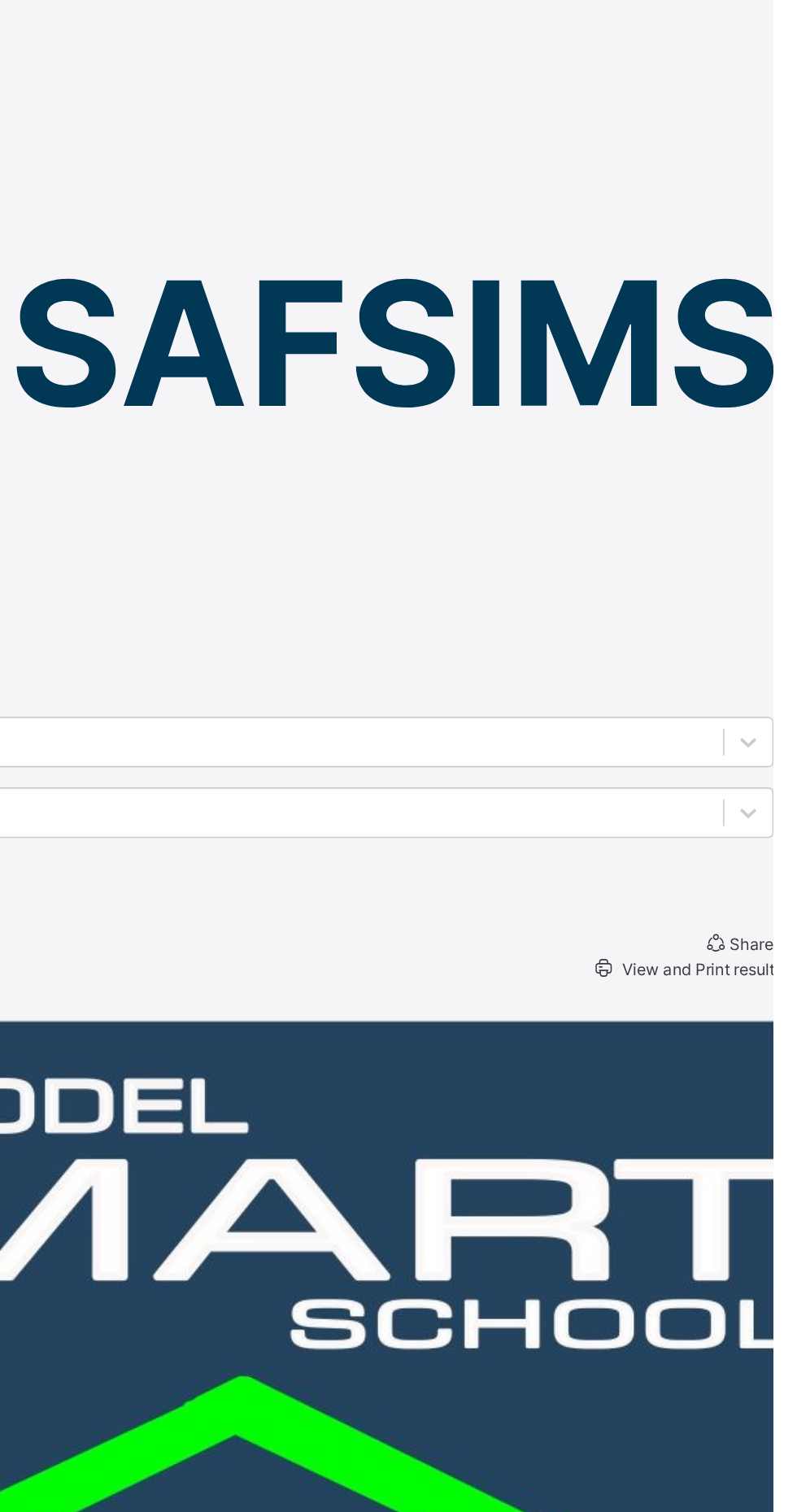
click at [723, 583] on div "View and Print result" at bounding box center [741, 591] width 113 height 16
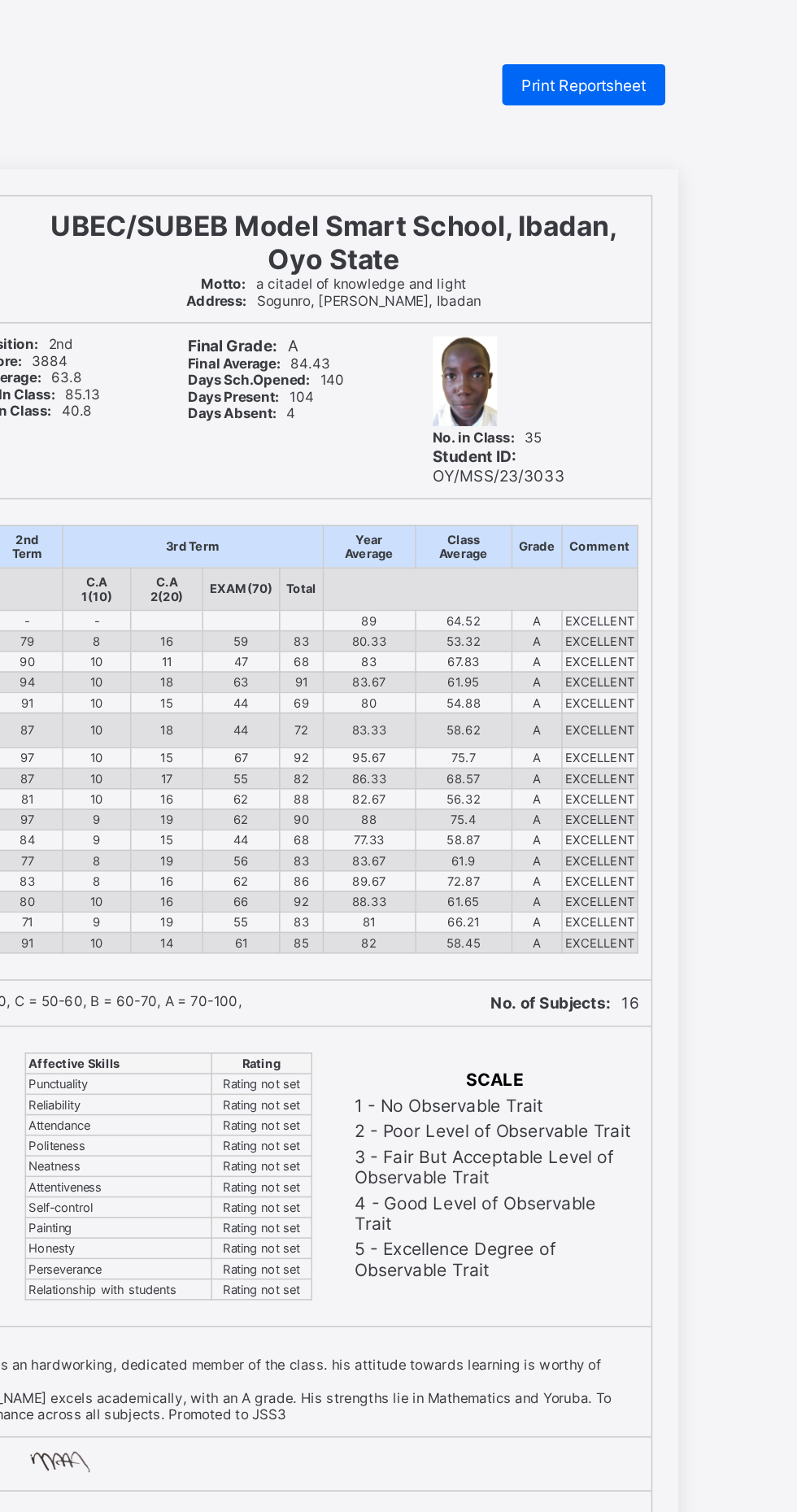
click at [685, 66] on div "Print Reportsheet" at bounding box center [662, 54] width 103 height 26
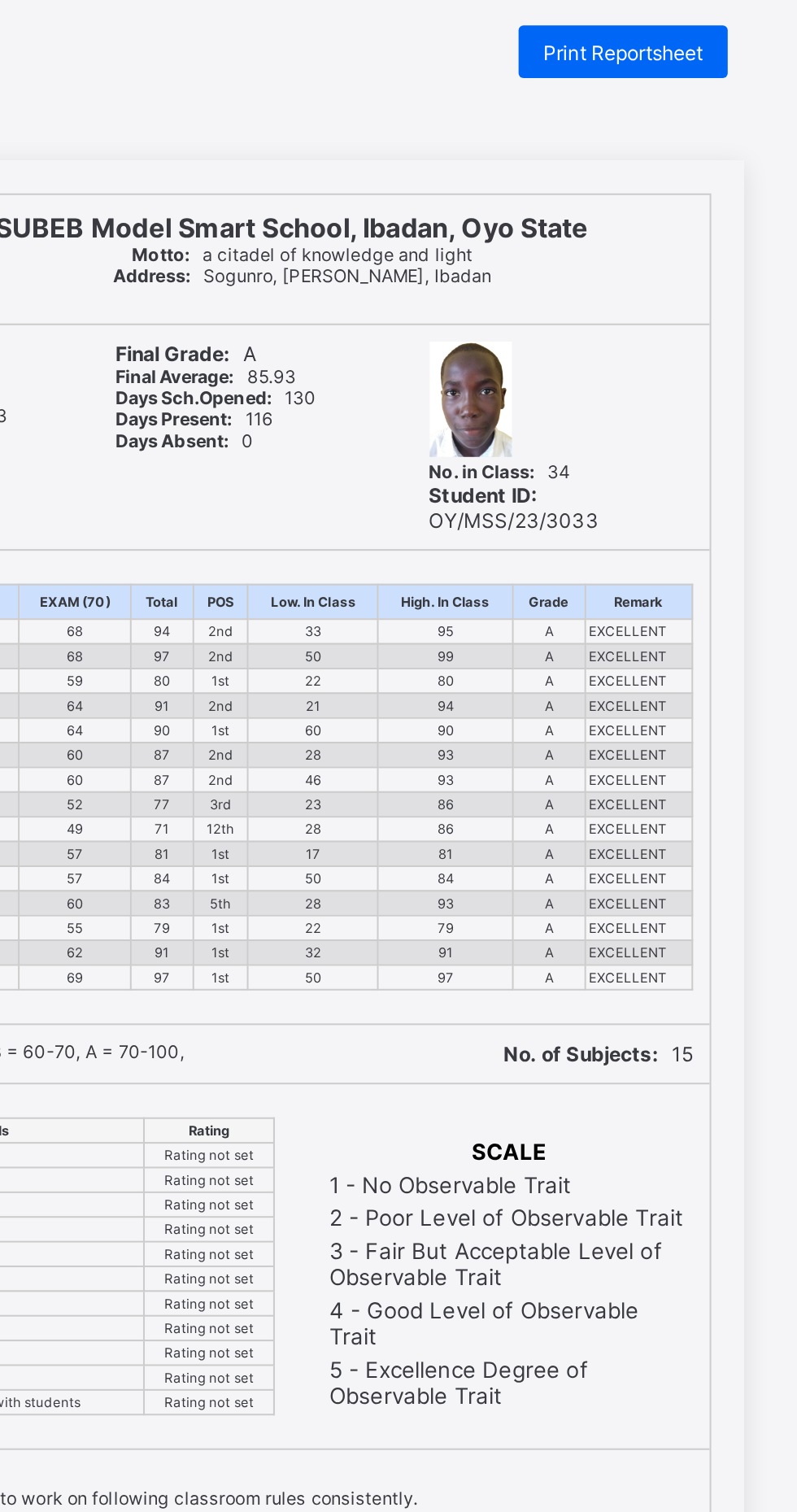
click at [665, 55] on span "Print Reportsheet" at bounding box center [661, 54] width 79 height 12
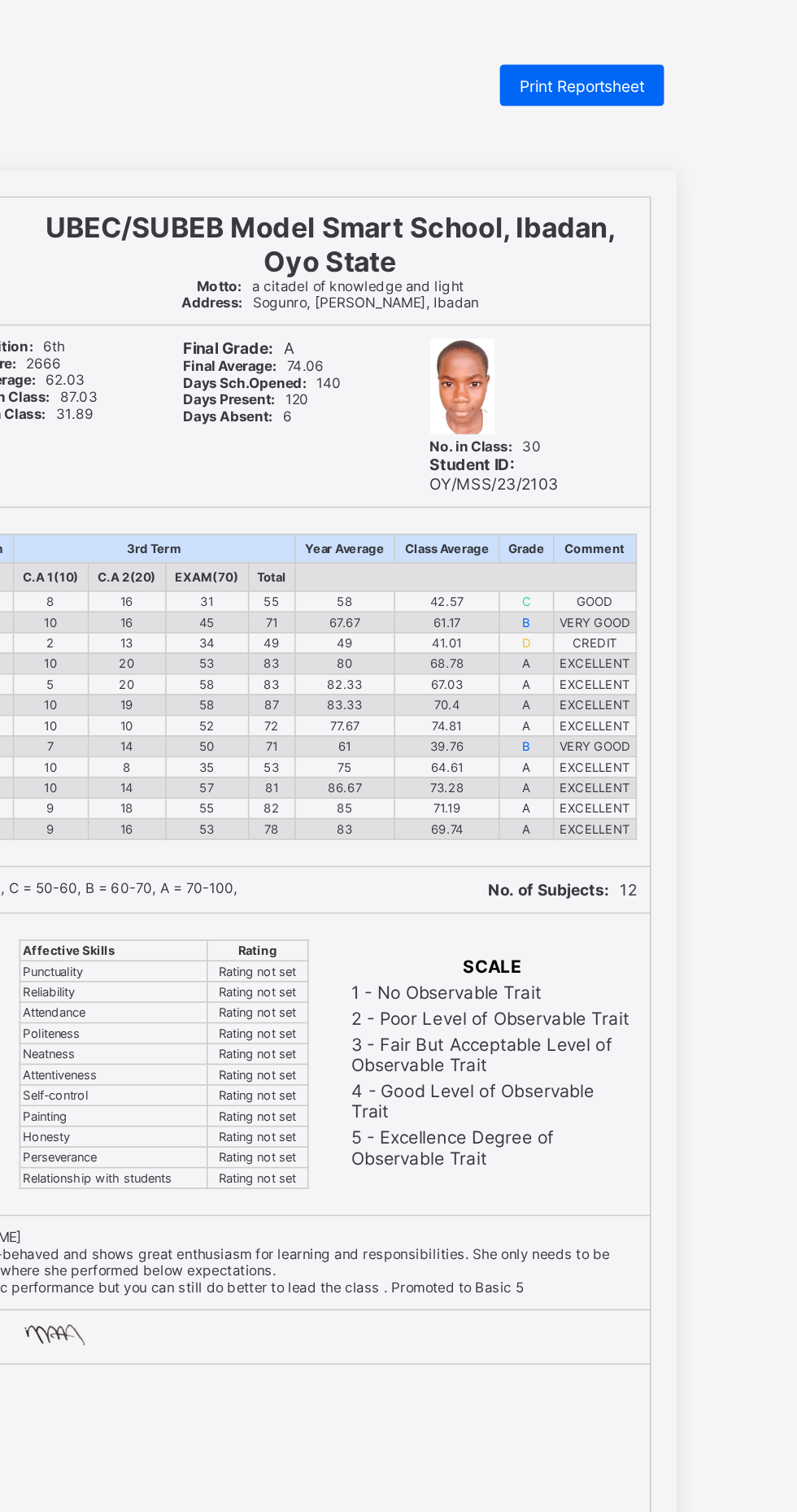
click at [671, 56] on span "Print Reportsheet" at bounding box center [661, 54] width 79 height 12
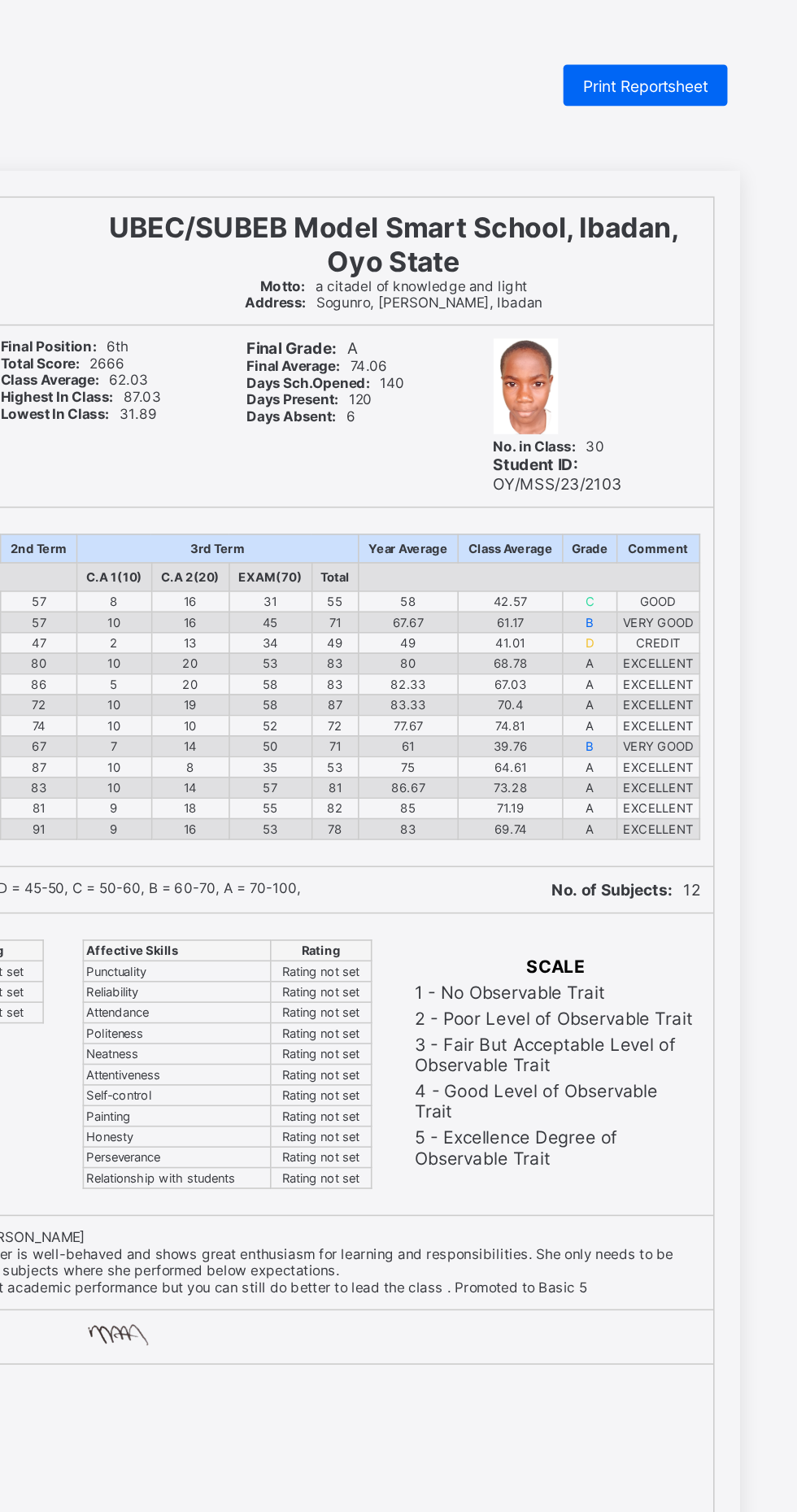
click at [667, 61] on div "Print Reportsheet" at bounding box center [662, 54] width 103 height 26
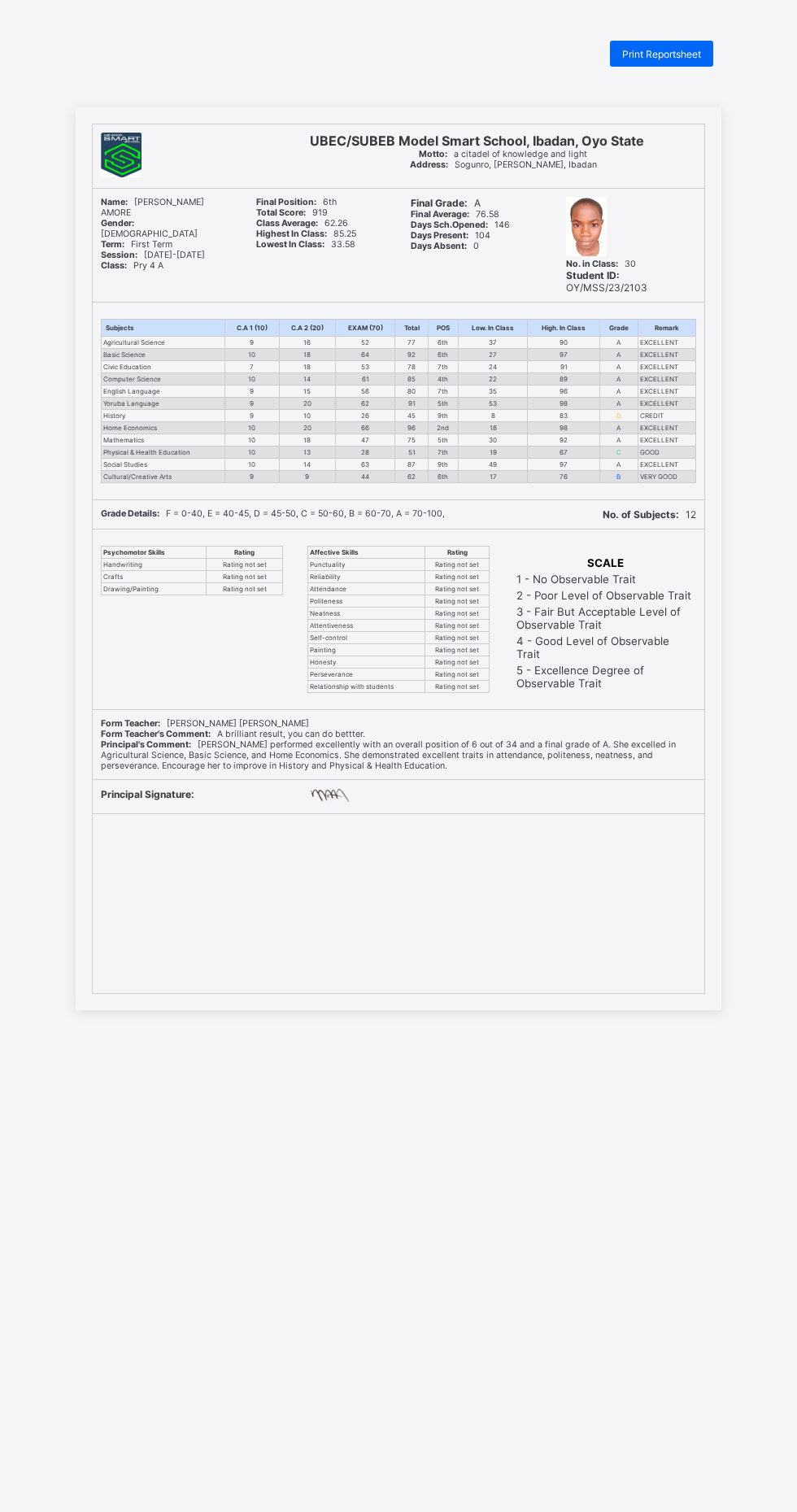
click at [654, 62] on div "Print Reportsheet" at bounding box center [662, 54] width 103 height 26
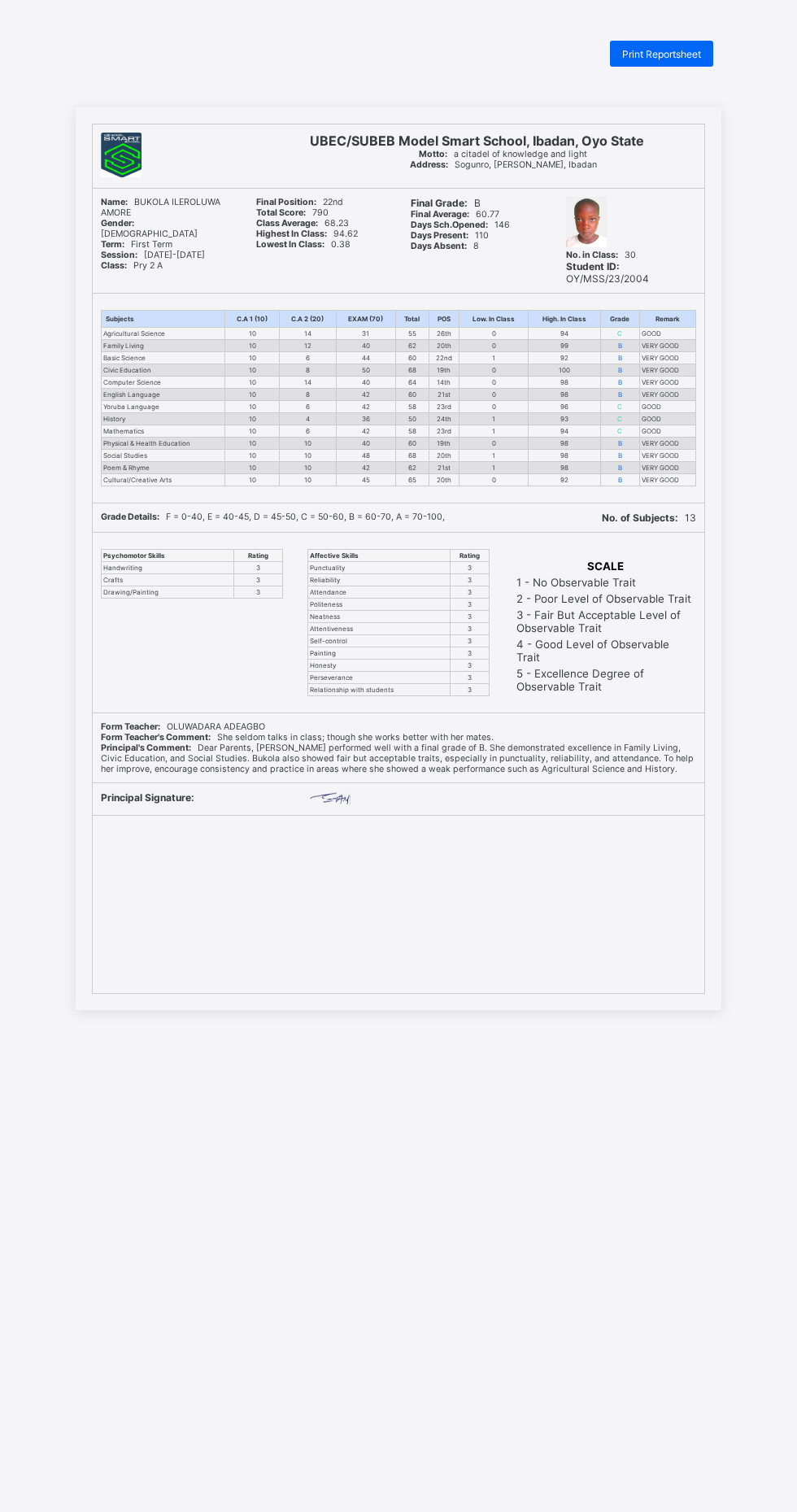
click at [673, 54] on span "Print Reportsheet" at bounding box center [661, 54] width 79 height 12
click at [675, 54] on span "Print Reportsheet" at bounding box center [661, 54] width 79 height 12
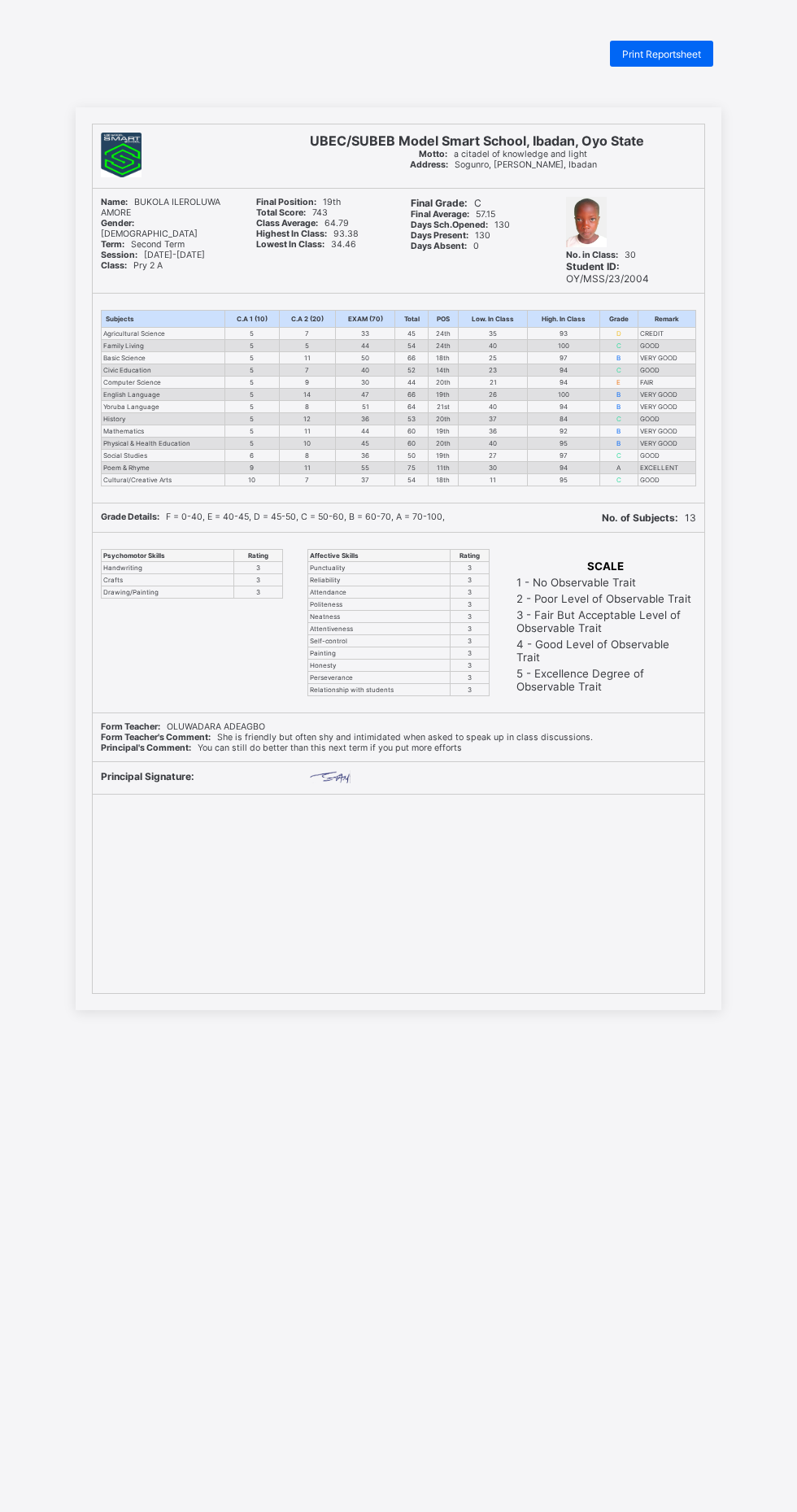
click at [691, 43] on div "Print Reportsheet" at bounding box center [662, 54] width 103 height 26
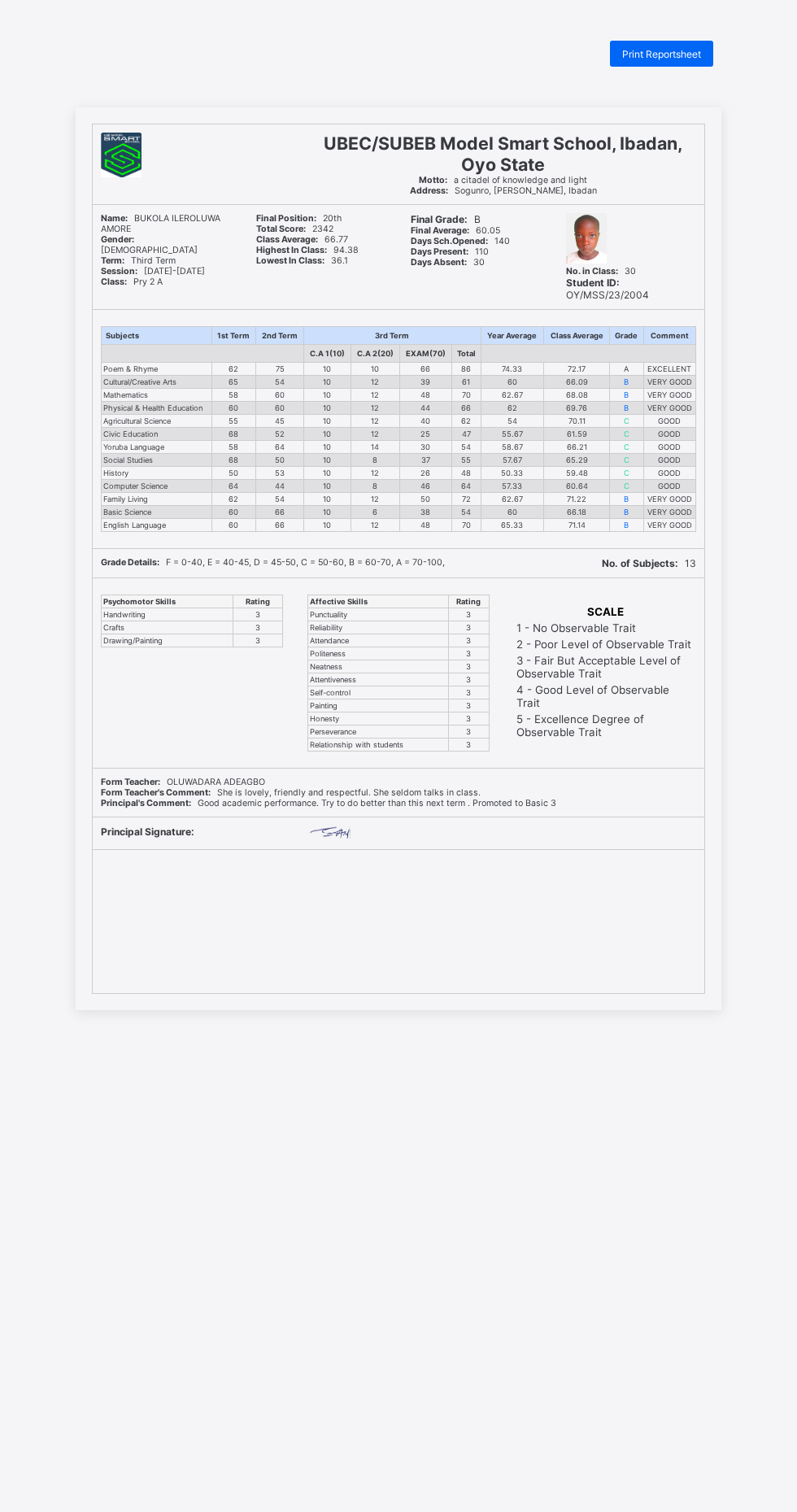
click at [670, 47] on div "Print Reportsheet" at bounding box center [662, 54] width 103 height 26
click at [635, 48] on span "Print Reportsheet" at bounding box center [661, 54] width 79 height 12
